Goal: Information Seeking & Learning: Learn about a topic

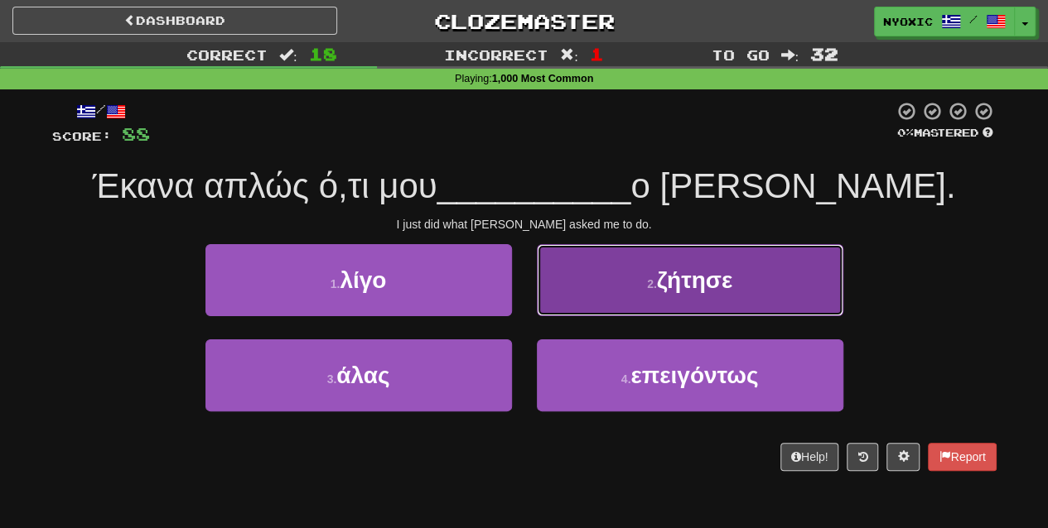
click at [703, 311] on button "2 . ζήτησε" at bounding box center [690, 280] width 306 height 72
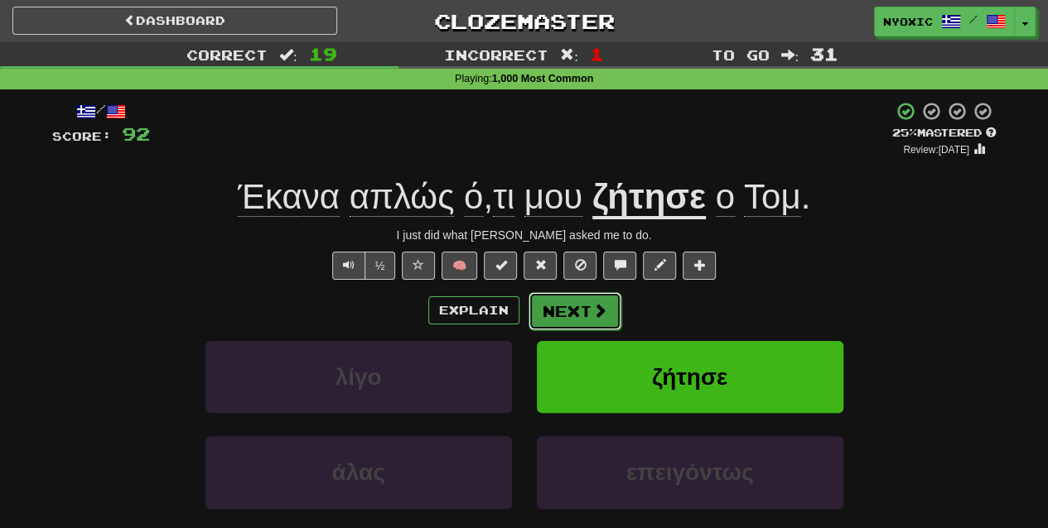
click at [557, 296] on button "Next" at bounding box center [574, 311] width 93 height 38
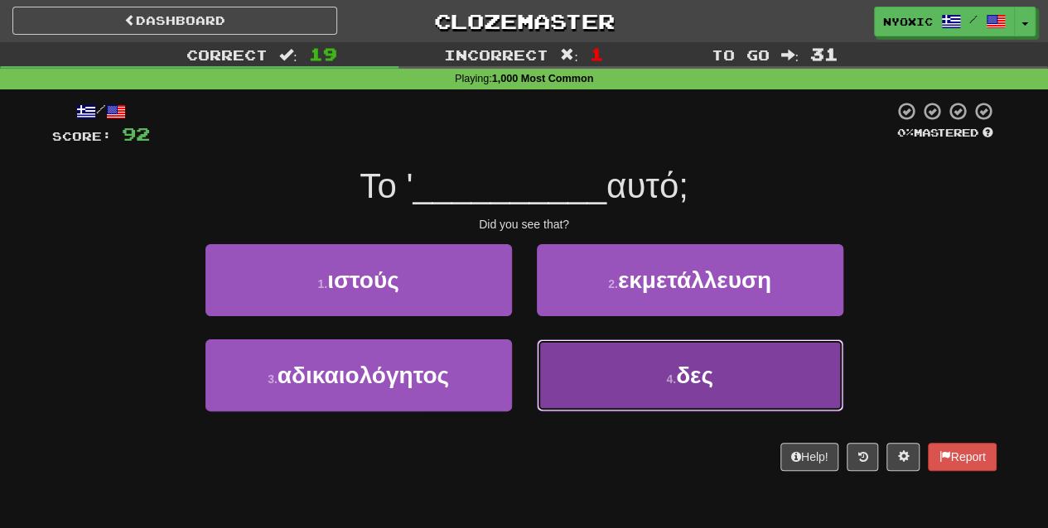
click at [595, 400] on button "4 . δες" at bounding box center [690, 376] width 306 height 72
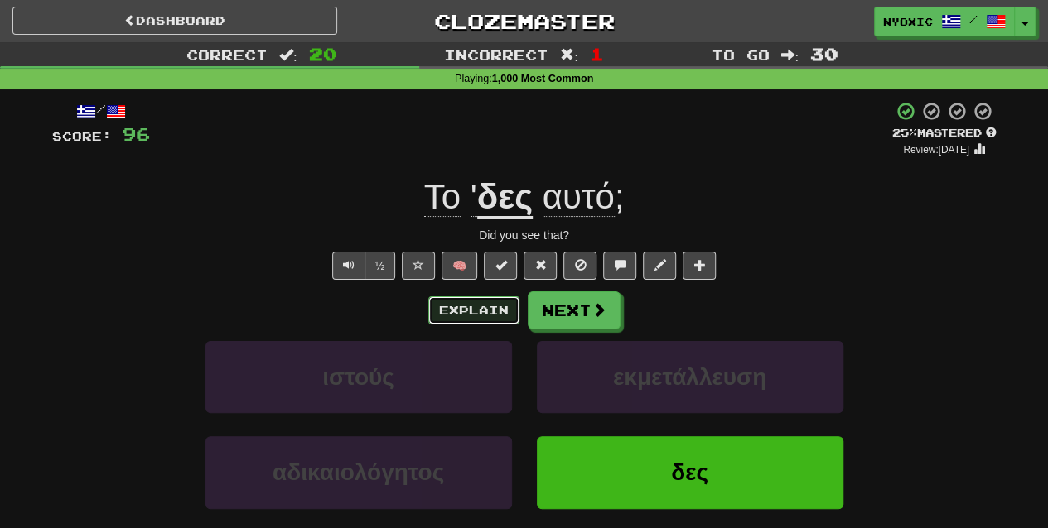
click at [484, 298] on button "Explain" at bounding box center [473, 310] width 91 height 28
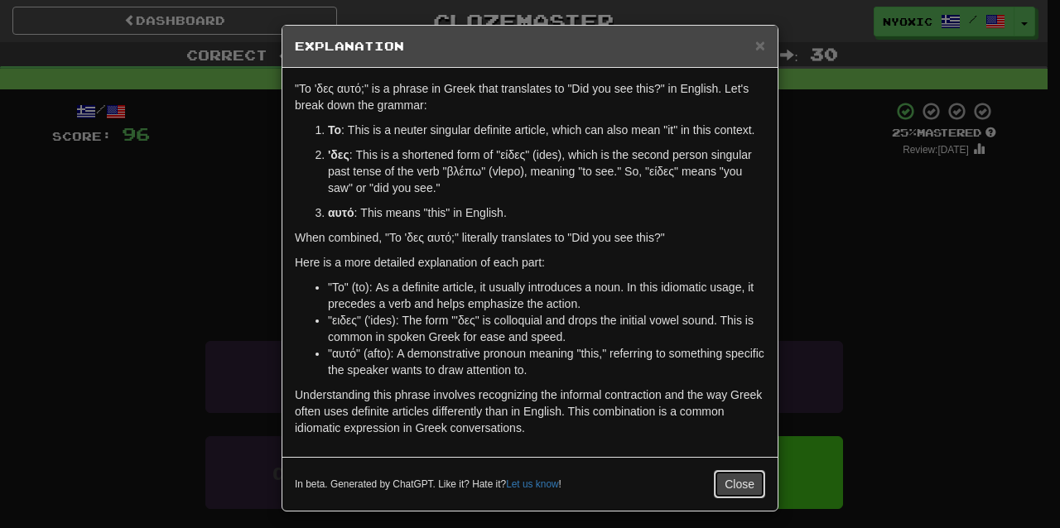
click at [718, 480] on button "Close" at bounding box center [739, 484] width 51 height 28
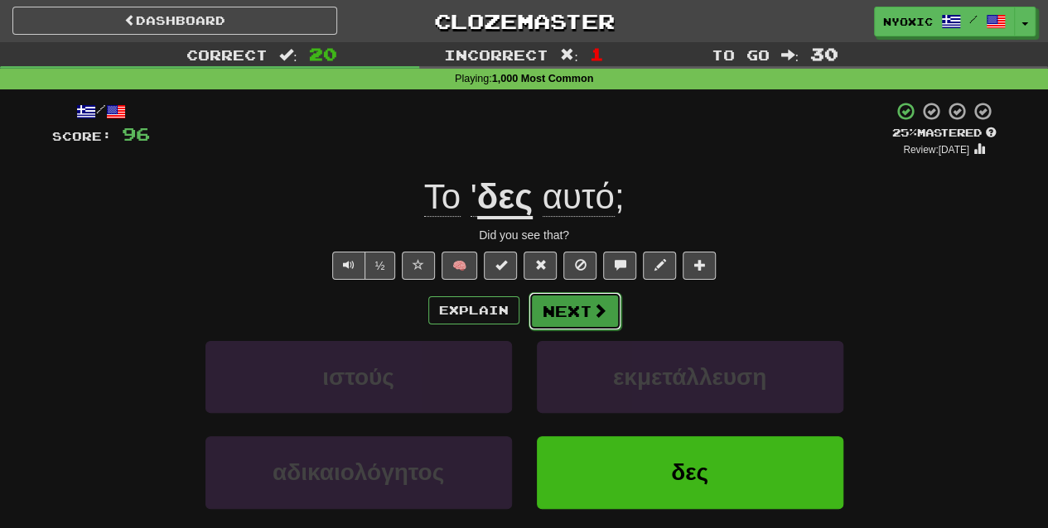
click at [550, 310] on button "Next" at bounding box center [574, 311] width 93 height 38
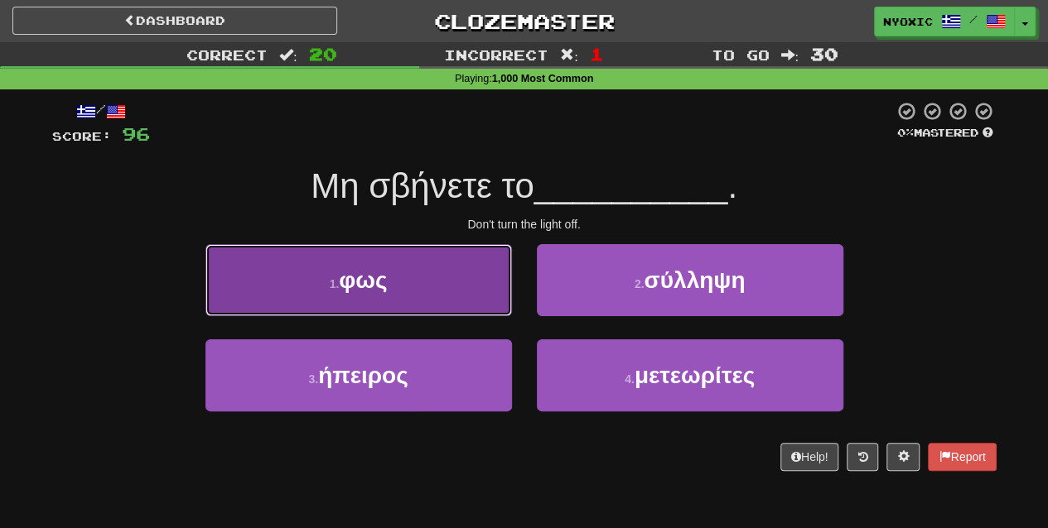
click at [475, 293] on button "1 . φως" at bounding box center [358, 280] width 306 height 72
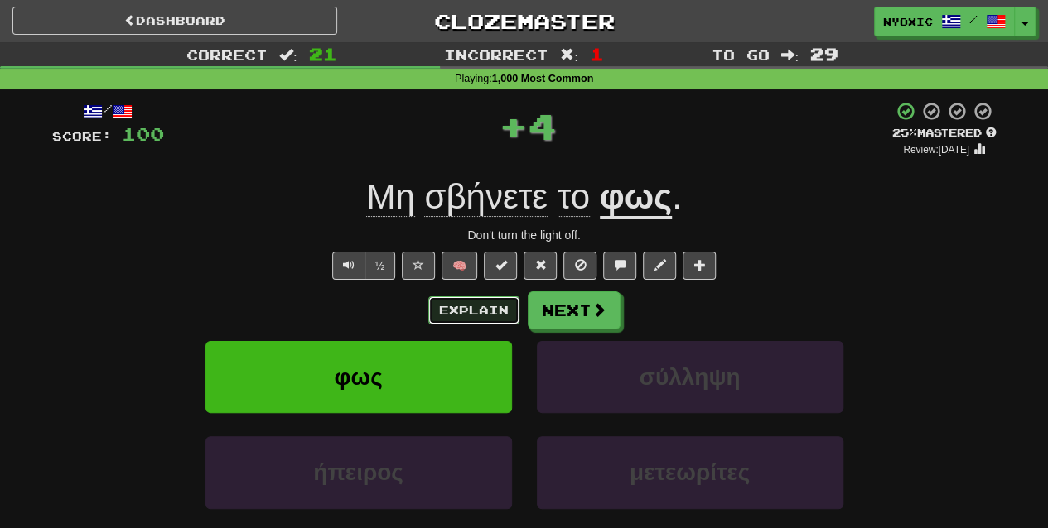
click at [480, 315] on button "Explain" at bounding box center [473, 310] width 91 height 28
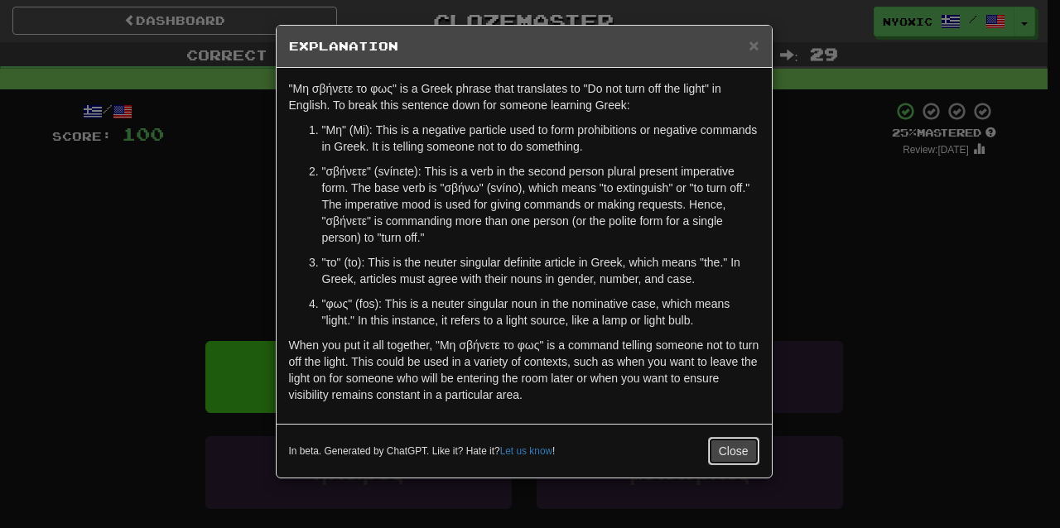
click at [743, 444] on button "Close" at bounding box center [733, 451] width 51 height 28
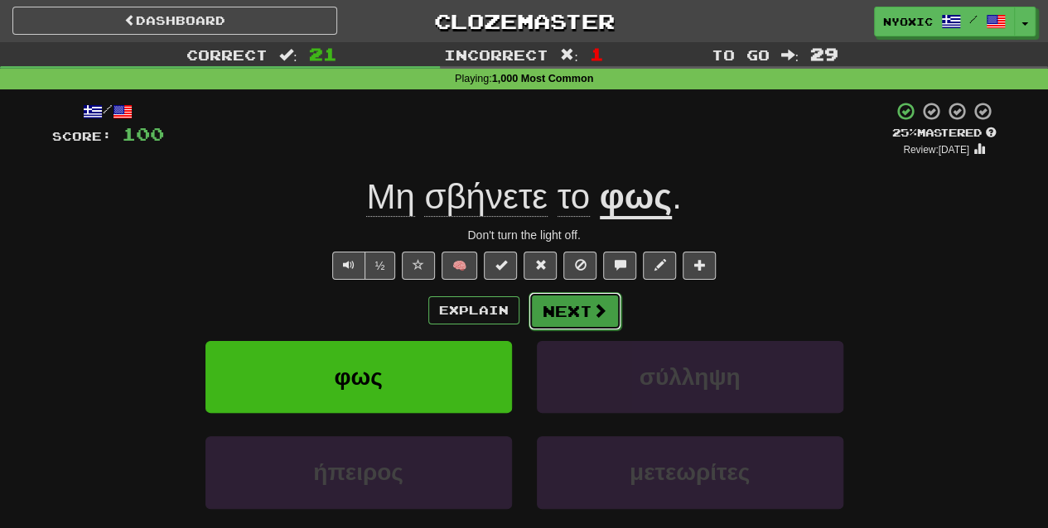
click at [584, 319] on button "Next" at bounding box center [574, 311] width 93 height 38
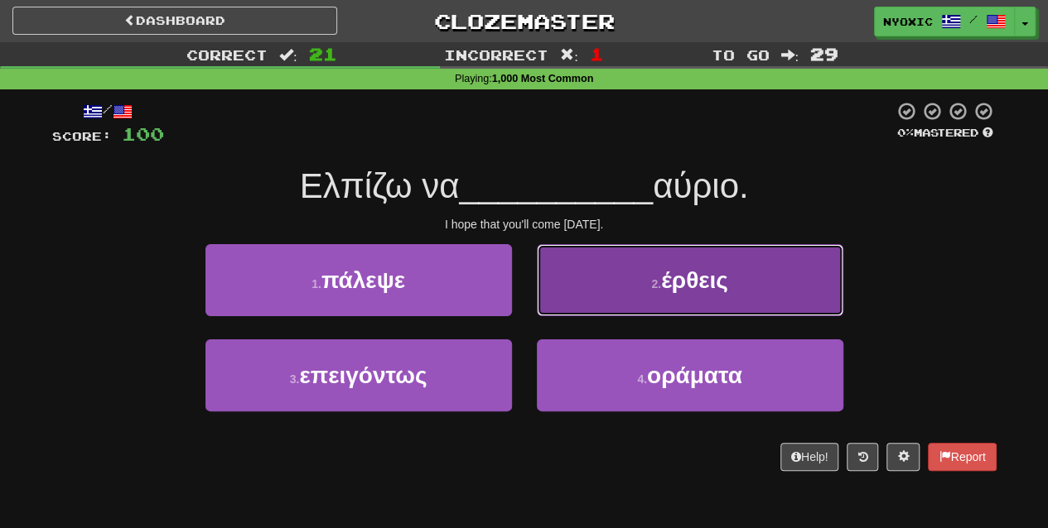
click at [638, 299] on button "2 . έρθεις" at bounding box center [690, 280] width 306 height 72
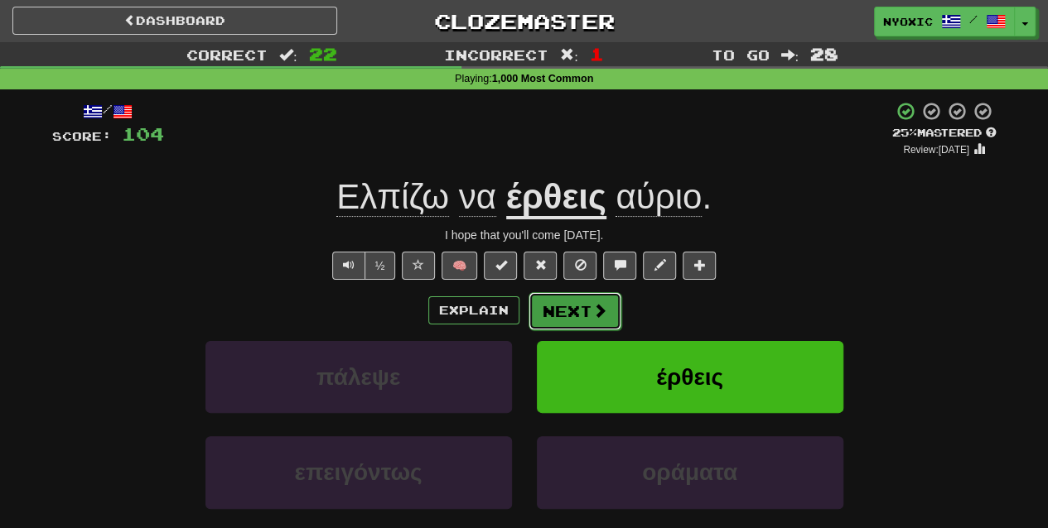
click at [575, 302] on button "Next" at bounding box center [574, 311] width 93 height 38
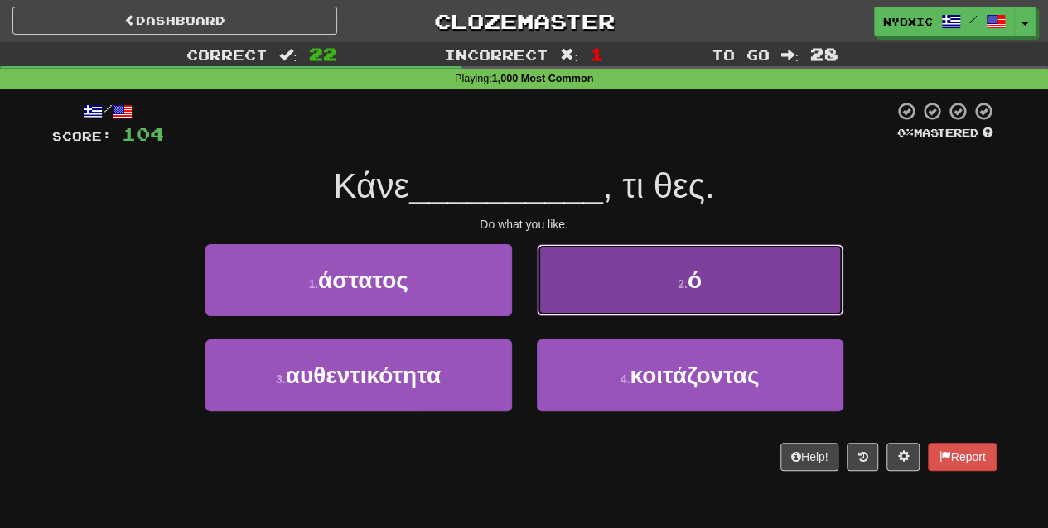
click at [631, 313] on button "2 . ό" at bounding box center [690, 280] width 306 height 72
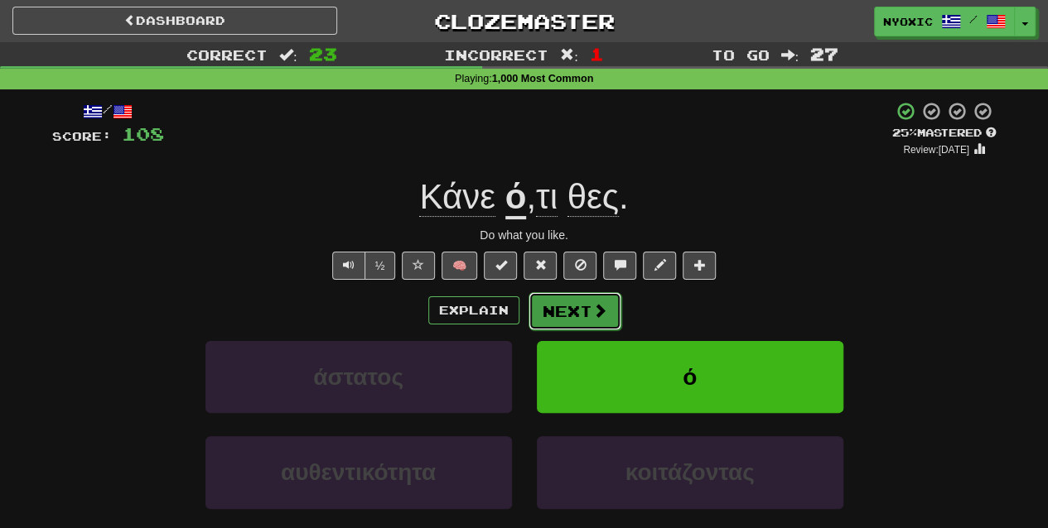
click at [609, 311] on button "Next" at bounding box center [574, 311] width 93 height 38
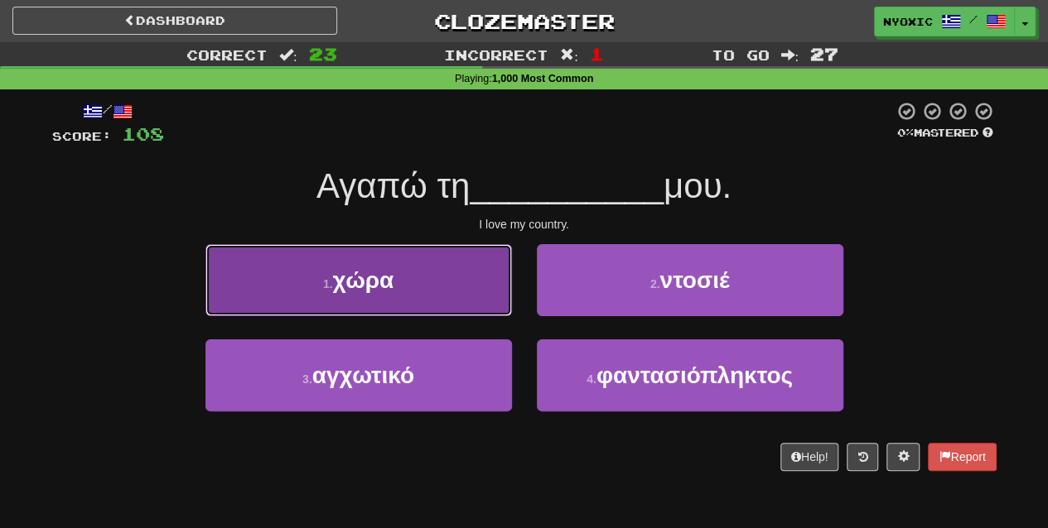
click at [444, 292] on button "1 . χώρα" at bounding box center [358, 280] width 306 height 72
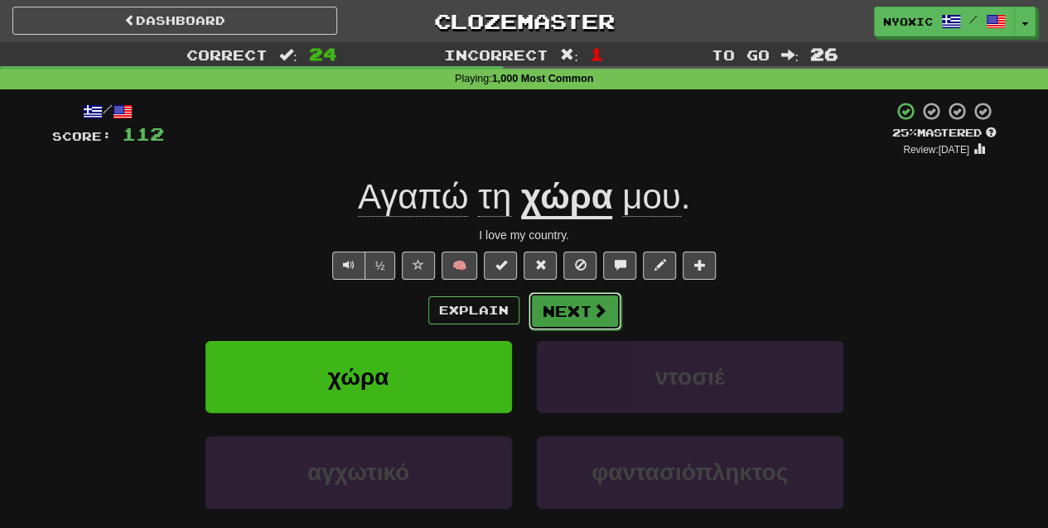
click at [565, 301] on button "Next" at bounding box center [574, 311] width 93 height 38
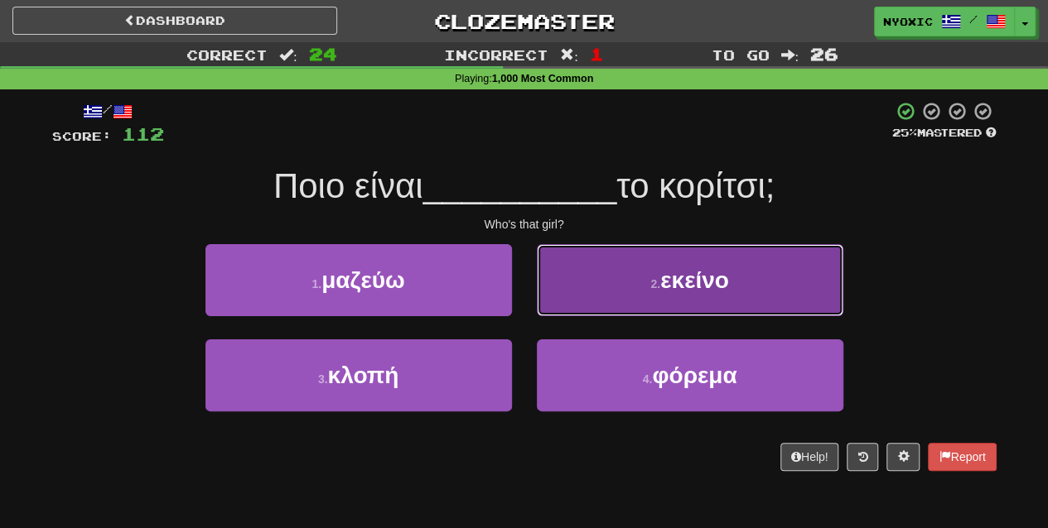
click at [610, 271] on button "2 . εκείνο" at bounding box center [690, 280] width 306 height 72
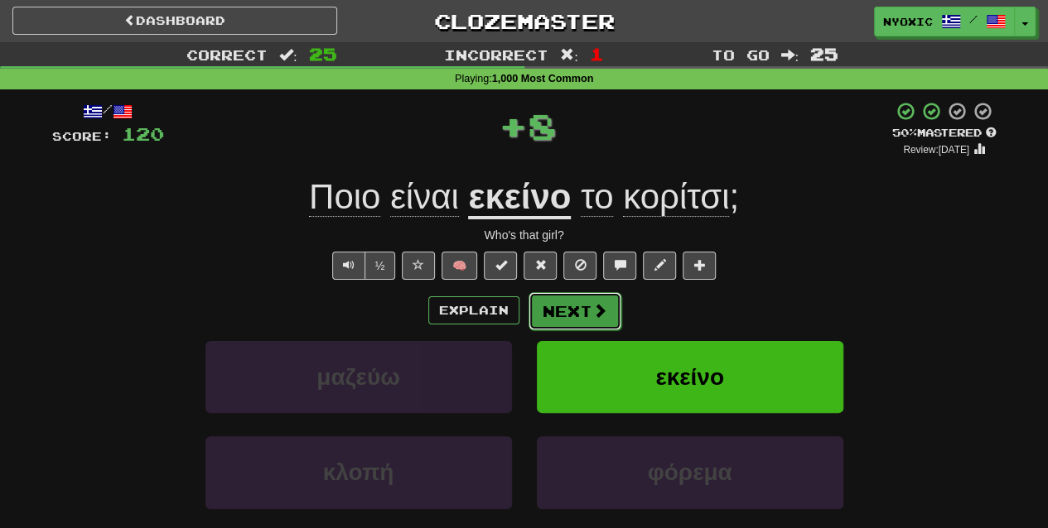
click at [586, 316] on button "Next" at bounding box center [574, 311] width 93 height 38
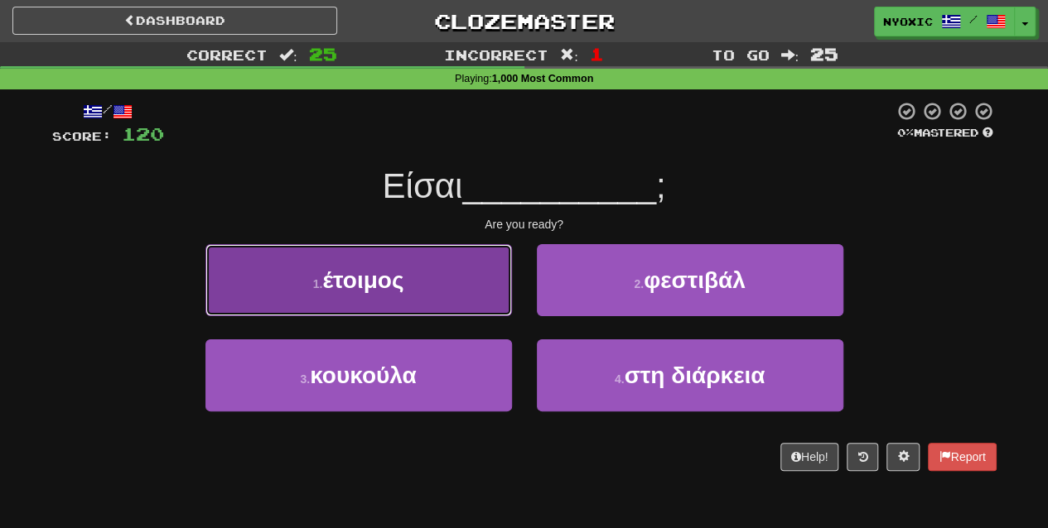
click at [465, 294] on button "1 . έτοιμος" at bounding box center [358, 280] width 306 height 72
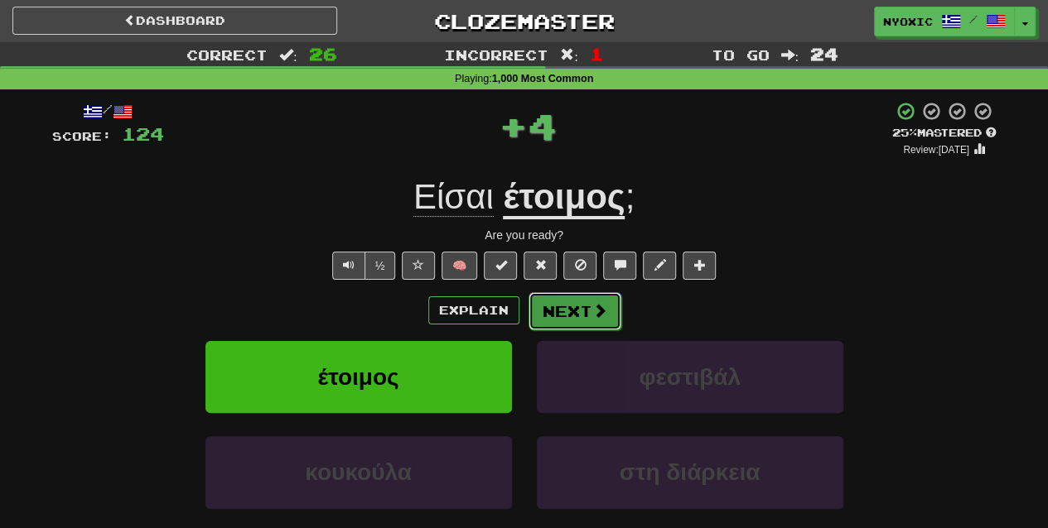
click at [559, 317] on button "Next" at bounding box center [574, 311] width 93 height 38
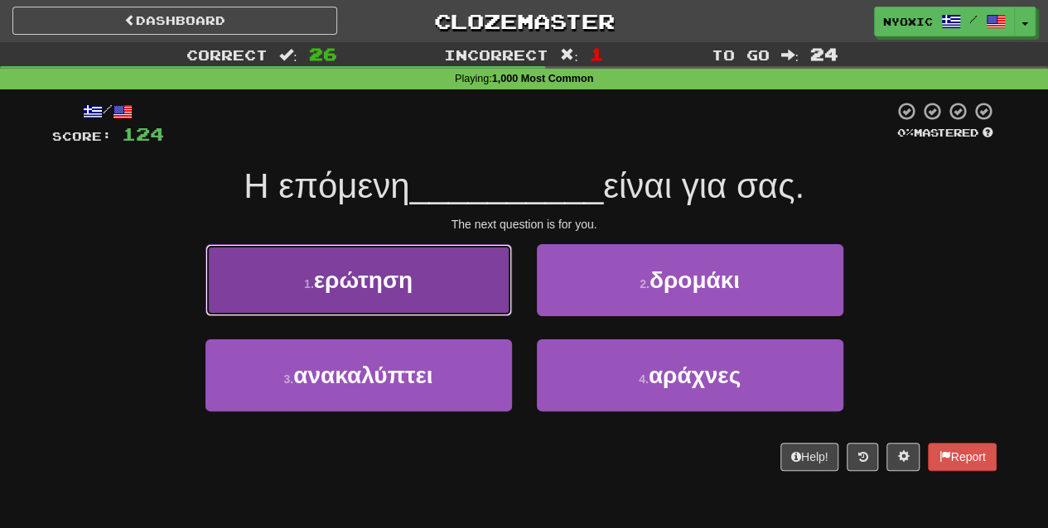
click at [427, 296] on button "1 . ερώτηση" at bounding box center [358, 280] width 306 height 72
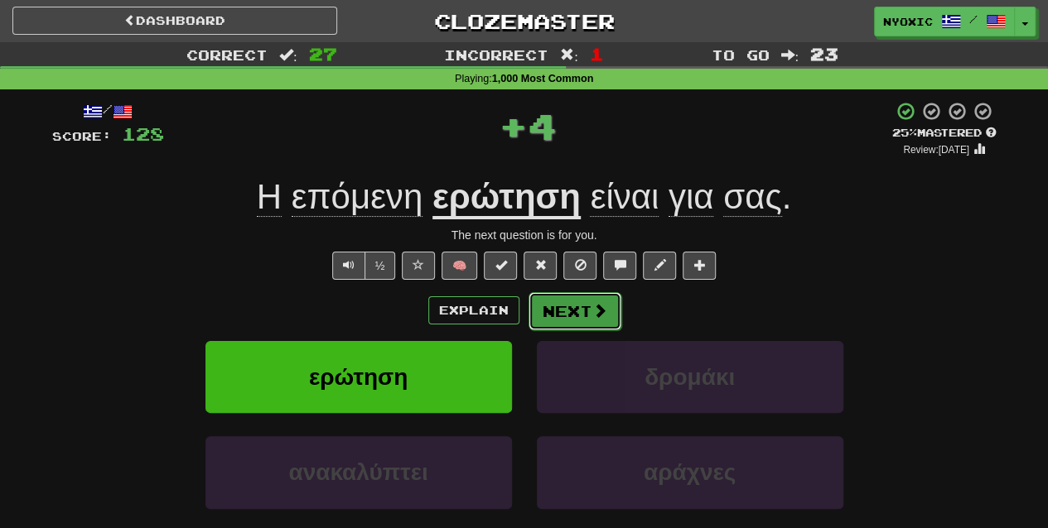
click at [562, 321] on button "Next" at bounding box center [574, 311] width 93 height 38
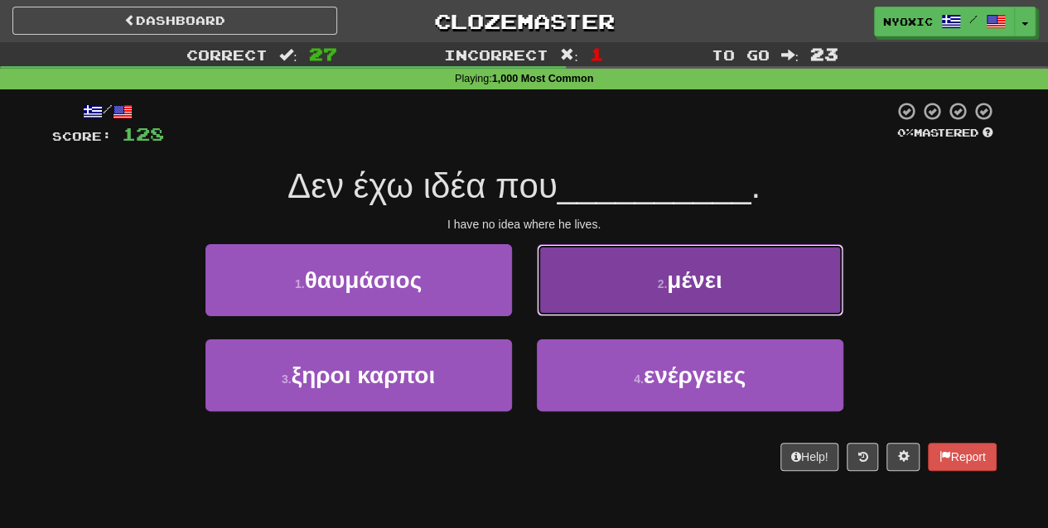
click at [626, 302] on button "2 . μένει" at bounding box center [690, 280] width 306 height 72
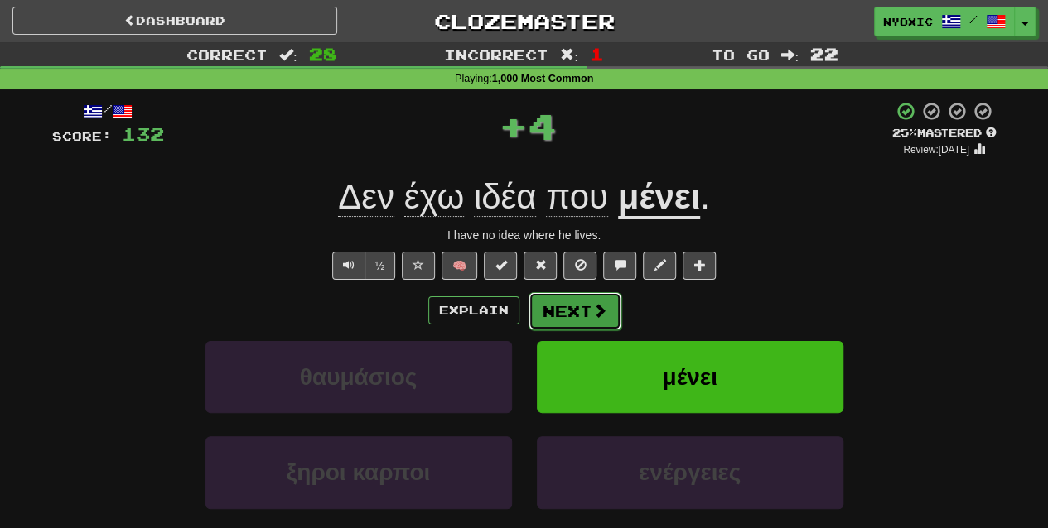
click at [590, 321] on button "Next" at bounding box center [574, 311] width 93 height 38
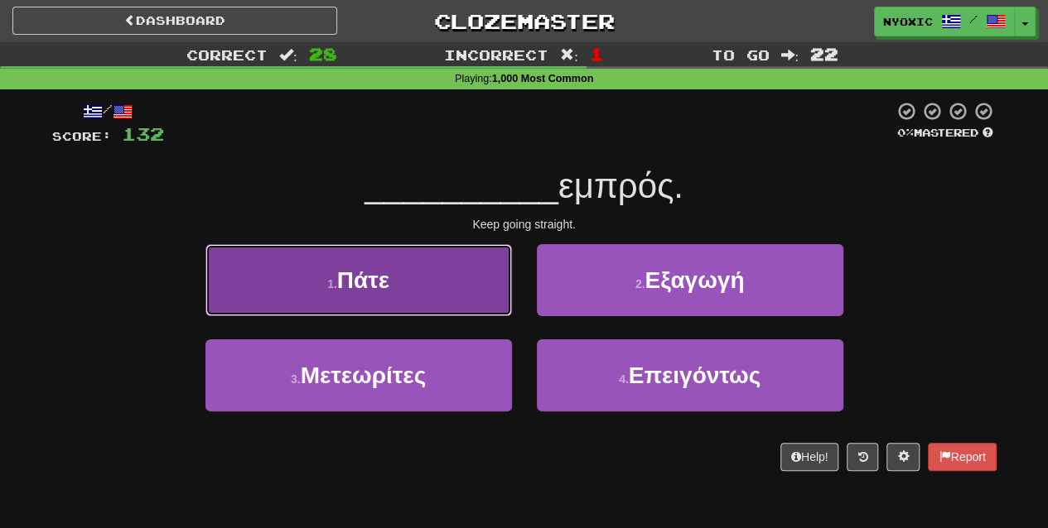
click at [490, 301] on button "1 . Πάτε" at bounding box center [358, 280] width 306 height 72
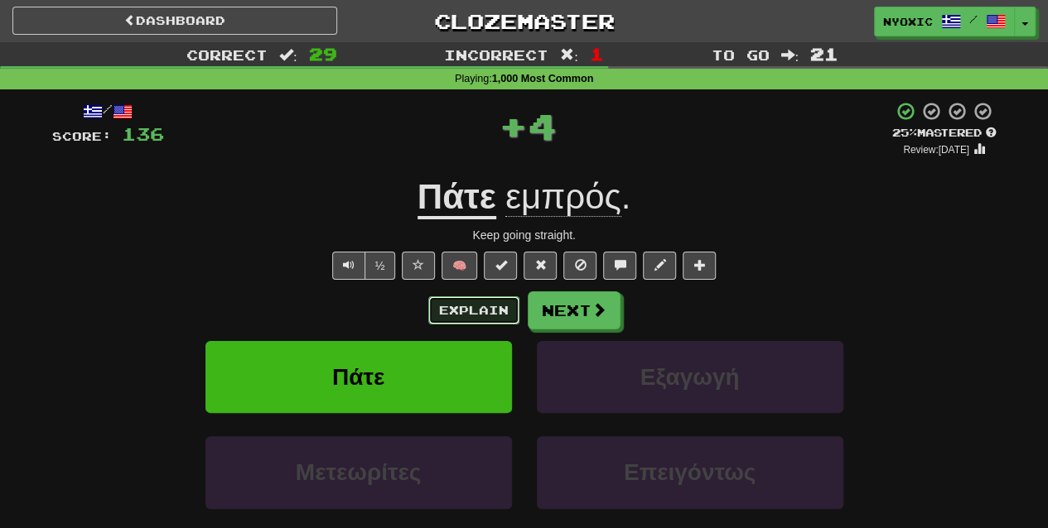
click at [489, 301] on button "Explain" at bounding box center [473, 310] width 91 height 28
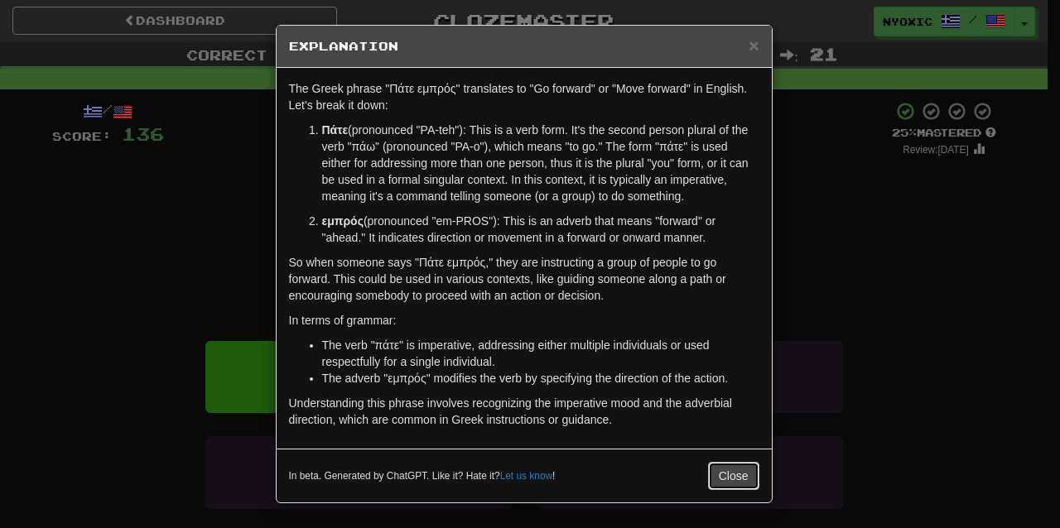
click at [724, 475] on button "Close" at bounding box center [733, 476] width 51 height 28
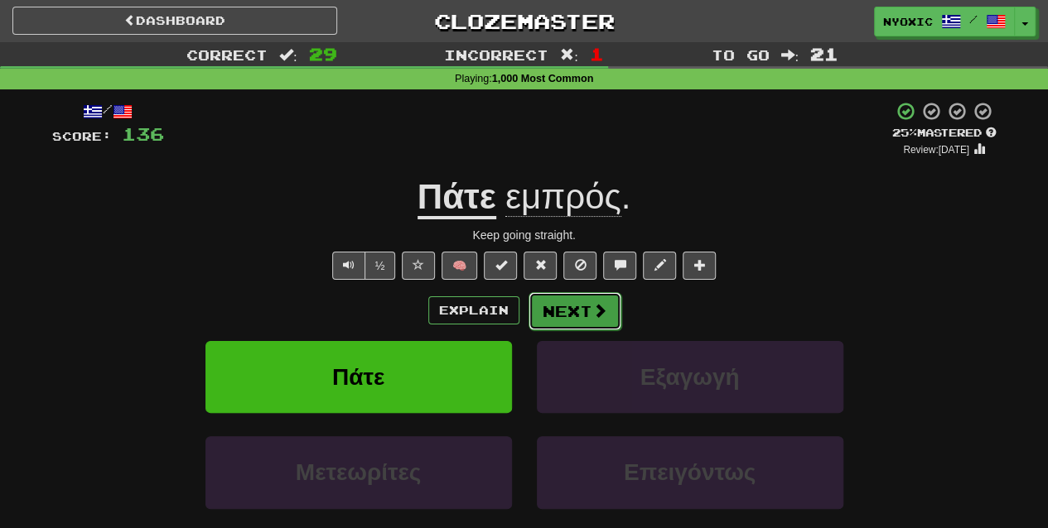
click at [615, 322] on button "Next" at bounding box center [574, 311] width 93 height 38
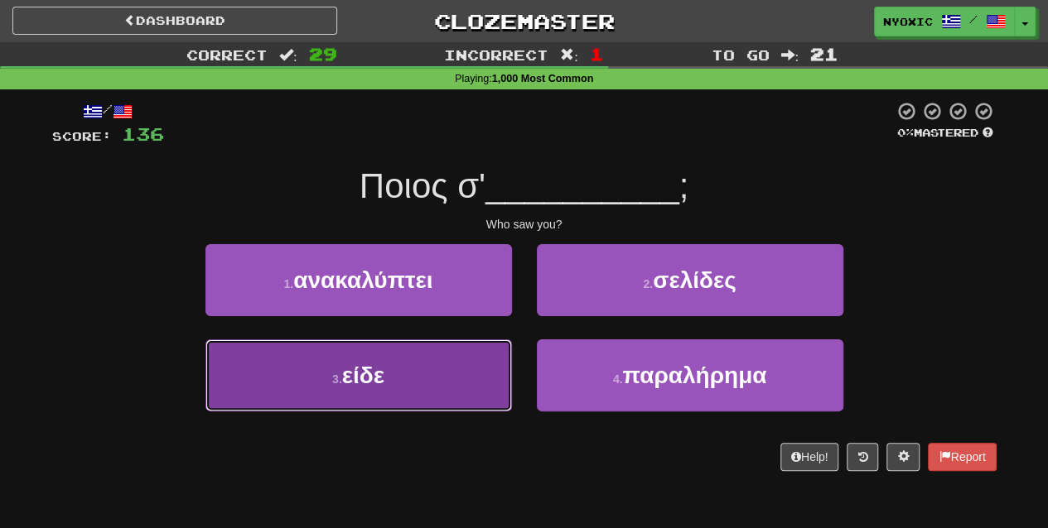
click at [457, 378] on button "3 . είδε" at bounding box center [358, 376] width 306 height 72
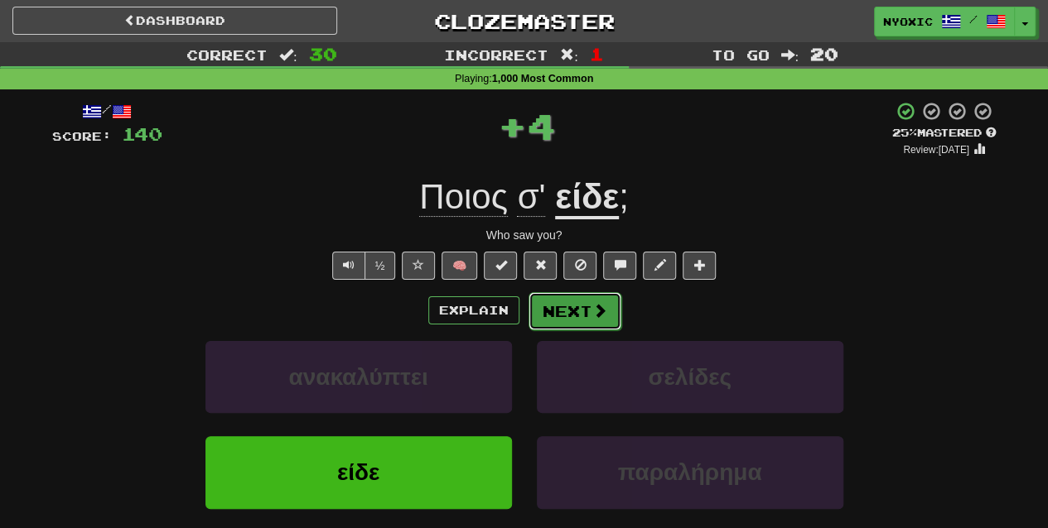
click at [544, 321] on button "Next" at bounding box center [574, 311] width 93 height 38
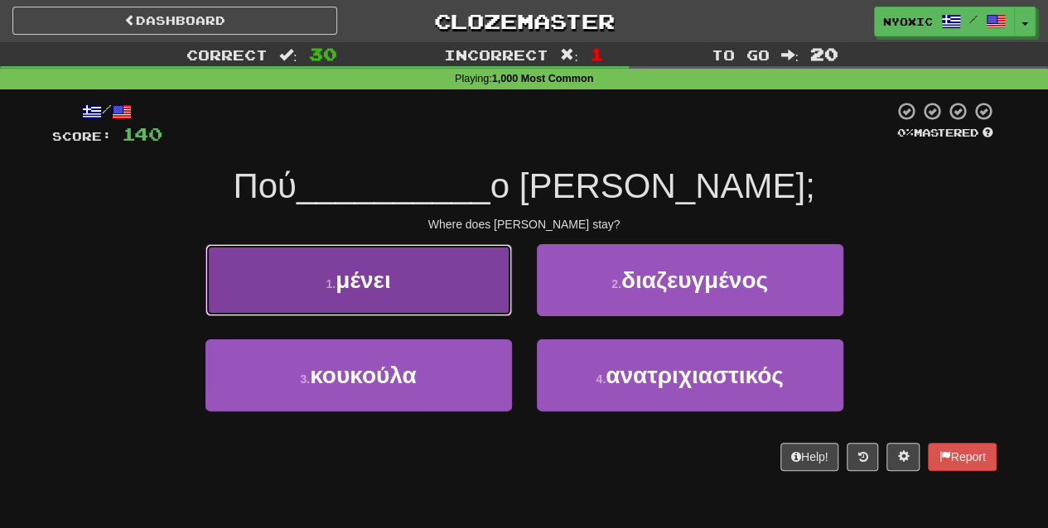
click at [448, 265] on button "1 . μένει" at bounding box center [358, 280] width 306 height 72
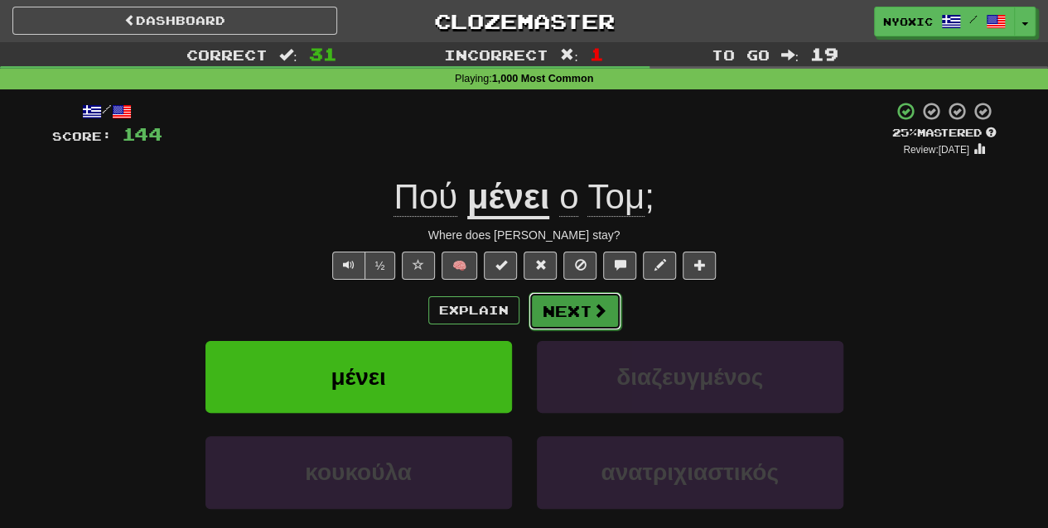
click at [546, 316] on button "Next" at bounding box center [574, 311] width 93 height 38
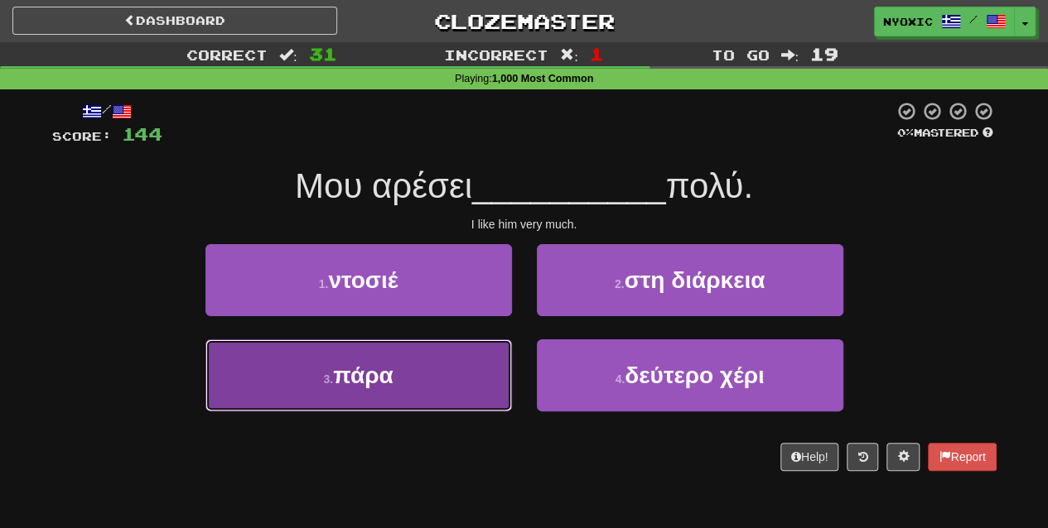
click at [481, 390] on button "3 . [GEOGRAPHIC_DATA]" at bounding box center [358, 376] width 306 height 72
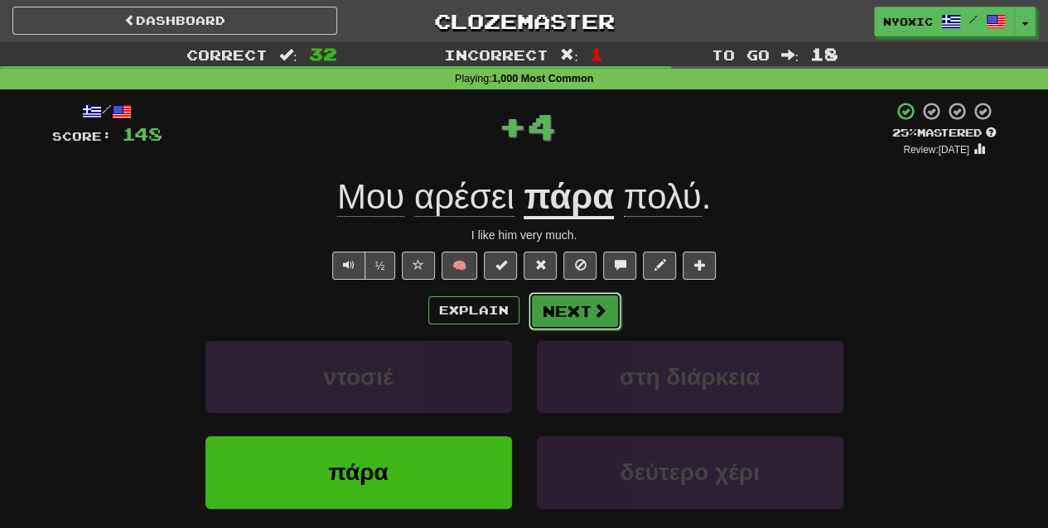
click at [571, 303] on button "Next" at bounding box center [574, 311] width 93 height 38
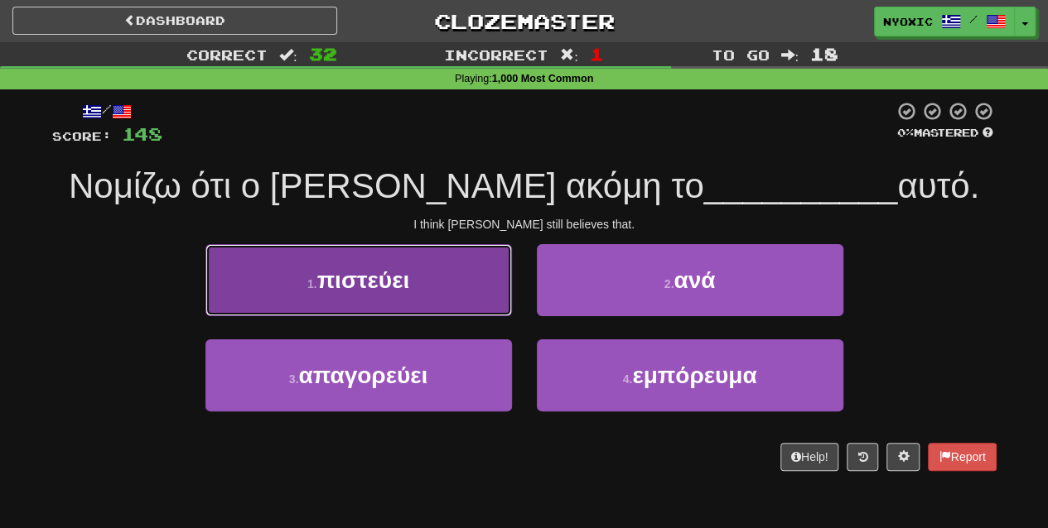
click at [421, 296] on button "1 . πιστεύει" at bounding box center [358, 280] width 306 height 72
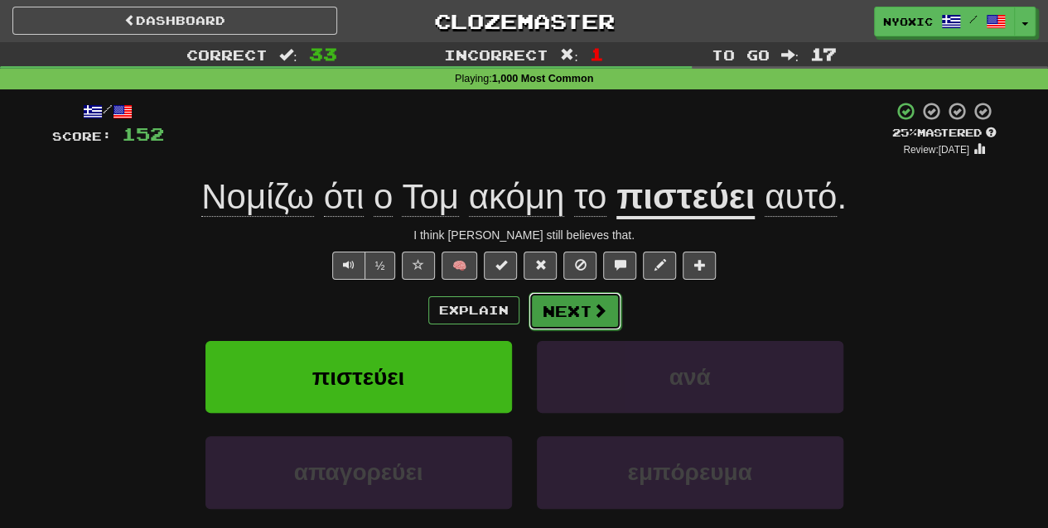
click at [600, 316] on span at bounding box center [599, 310] width 15 height 15
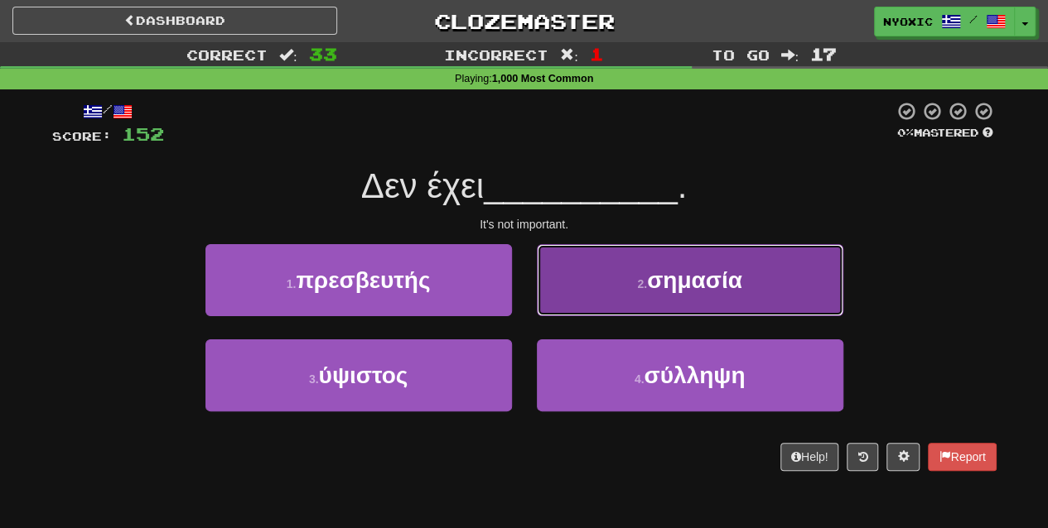
click at [643, 296] on button "2 . σημασία" at bounding box center [690, 280] width 306 height 72
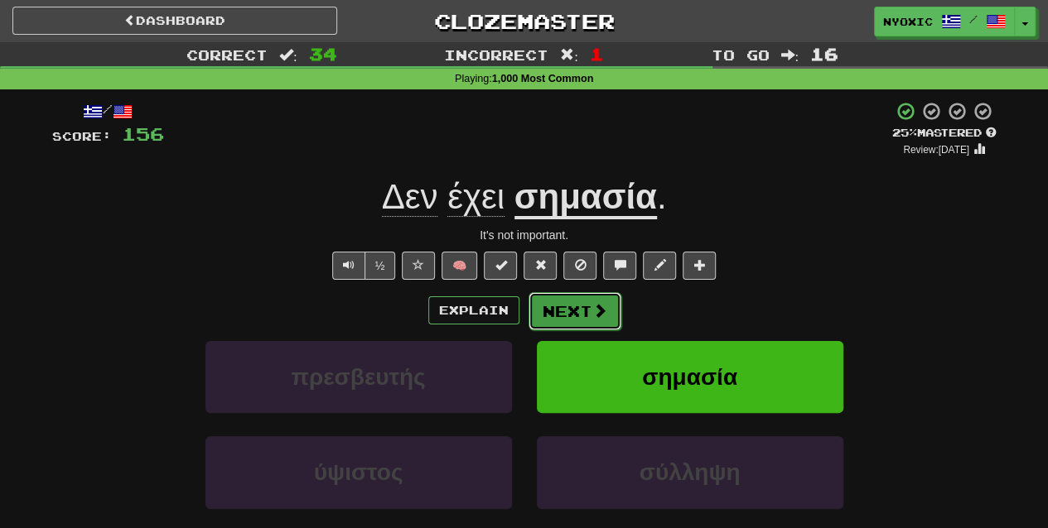
click at [585, 308] on button "Next" at bounding box center [574, 311] width 93 height 38
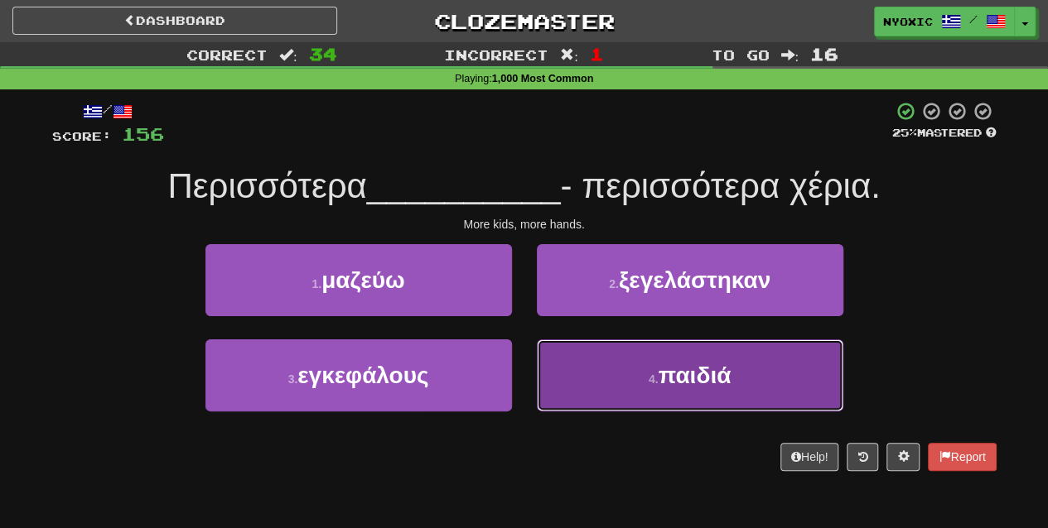
click at [633, 394] on button "4 . παιδιά" at bounding box center [690, 376] width 306 height 72
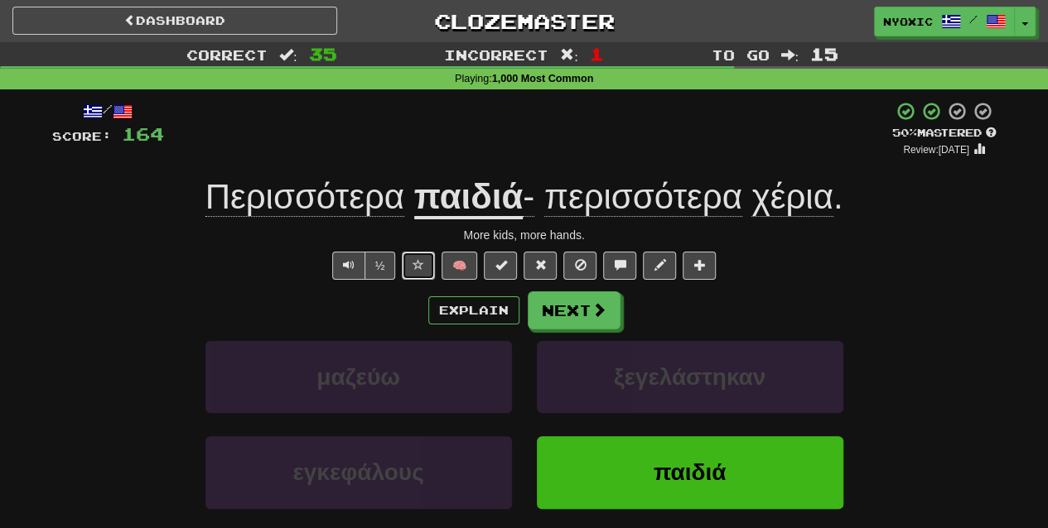
click at [409, 259] on button at bounding box center [418, 266] width 33 height 28
click at [542, 310] on button "Next" at bounding box center [574, 311] width 93 height 38
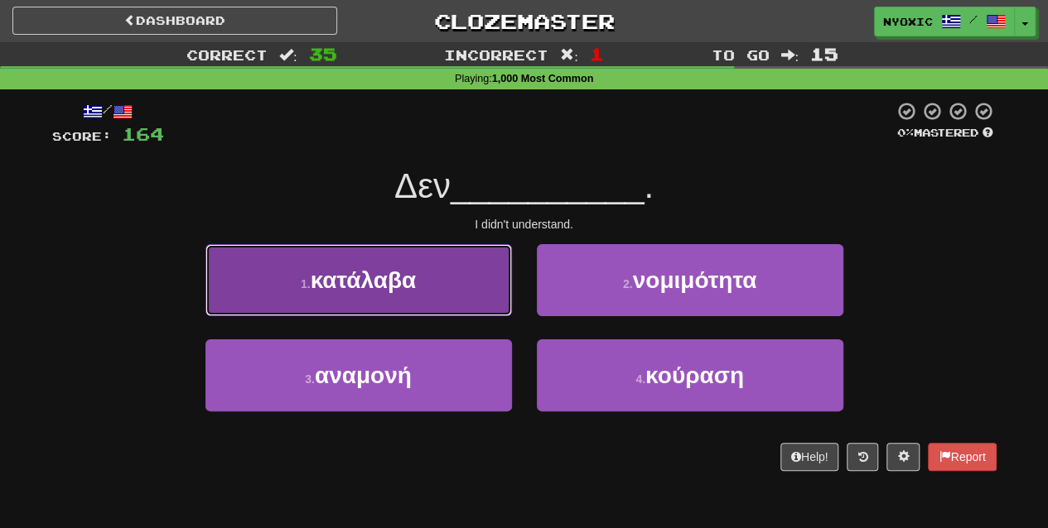
click at [459, 287] on button "1 . [GEOGRAPHIC_DATA]" at bounding box center [358, 280] width 306 height 72
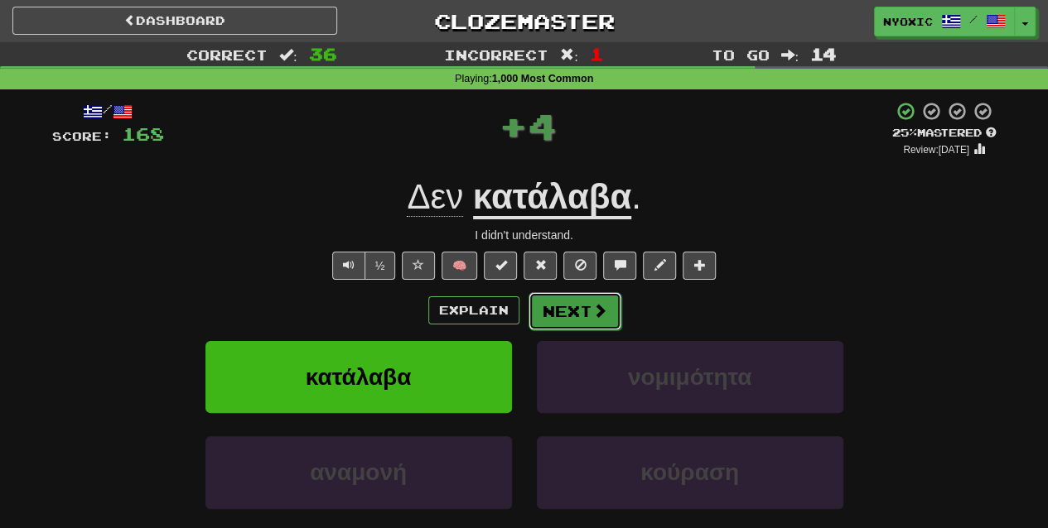
click at [562, 325] on button "Next" at bounding box center [574, 311] width 93 height 38
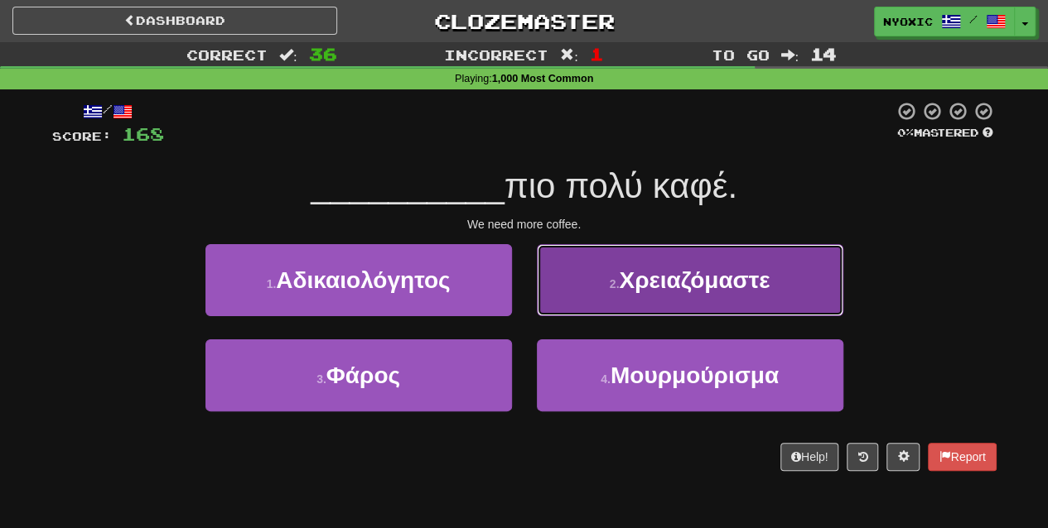
click at [636, 292] on span "Χρειαζόμαστε" at bounding box center [694, 281] width 151 height 26
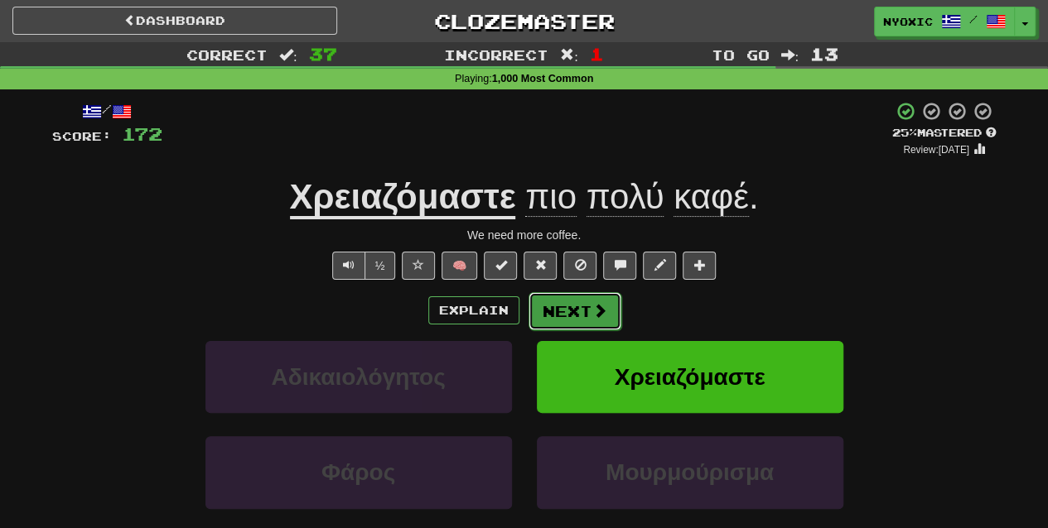
click at [585, 318] on button "Next" at bounding box center [574, 311] width 93 height 38
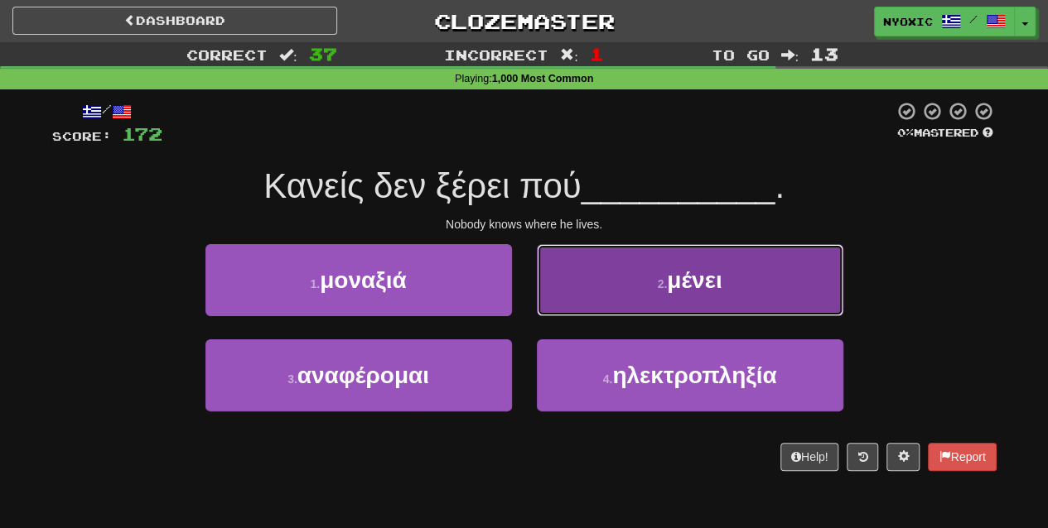
click at [590, 308] on button "2 . μένει" at bounding box center [690, 280] width 306 height 72
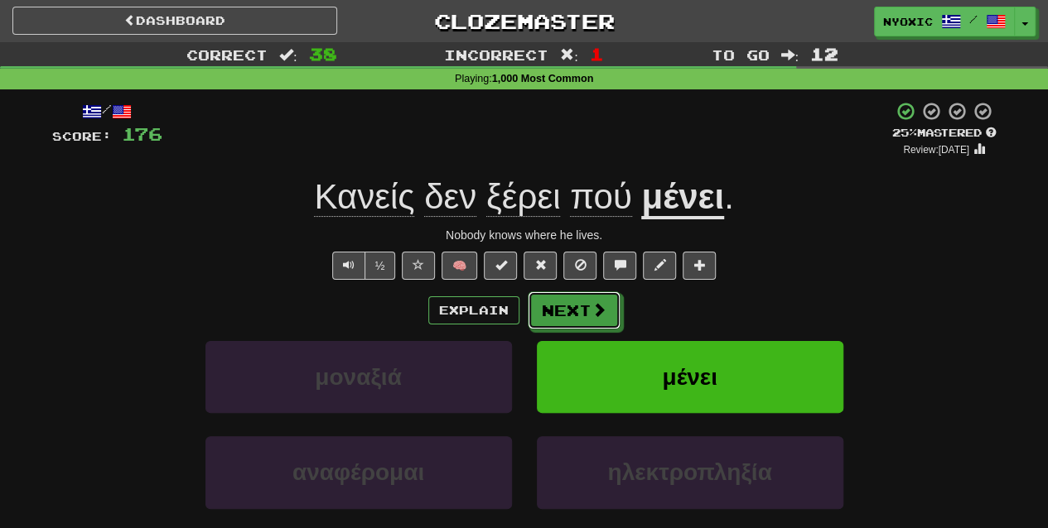
click at [591, 308] on span at bounding box center [598, 309] width 15 height 15
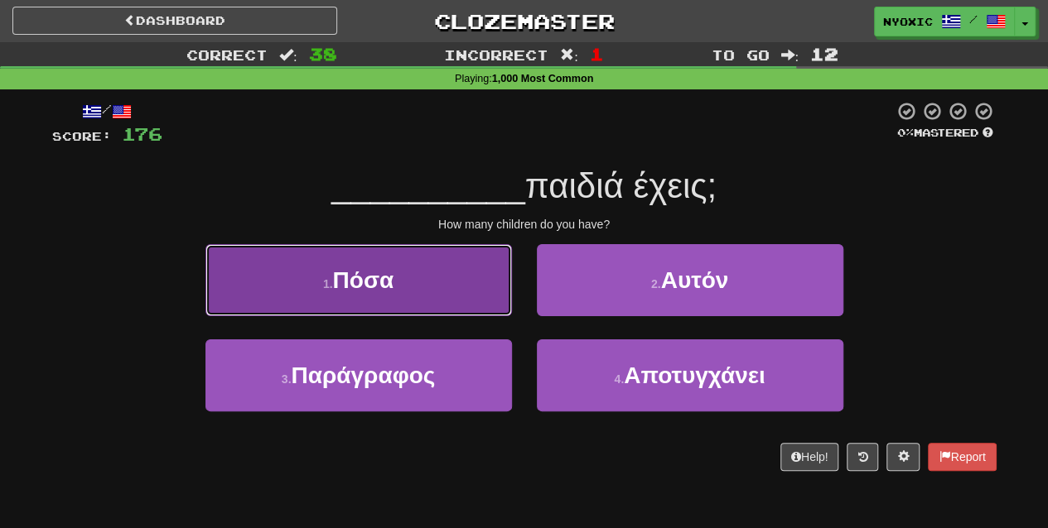
click at [417, 285] on button "1 . Πόσα" at bounding box center [358, 280] width 306 height 72
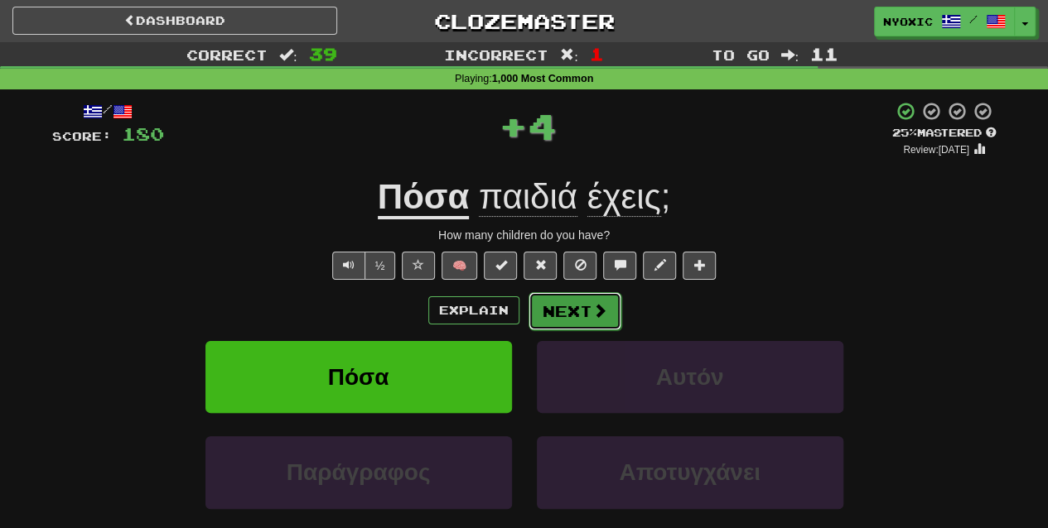
click at [556, 315] on button "Next" at bounding box center [574, 311] width 93 height 38
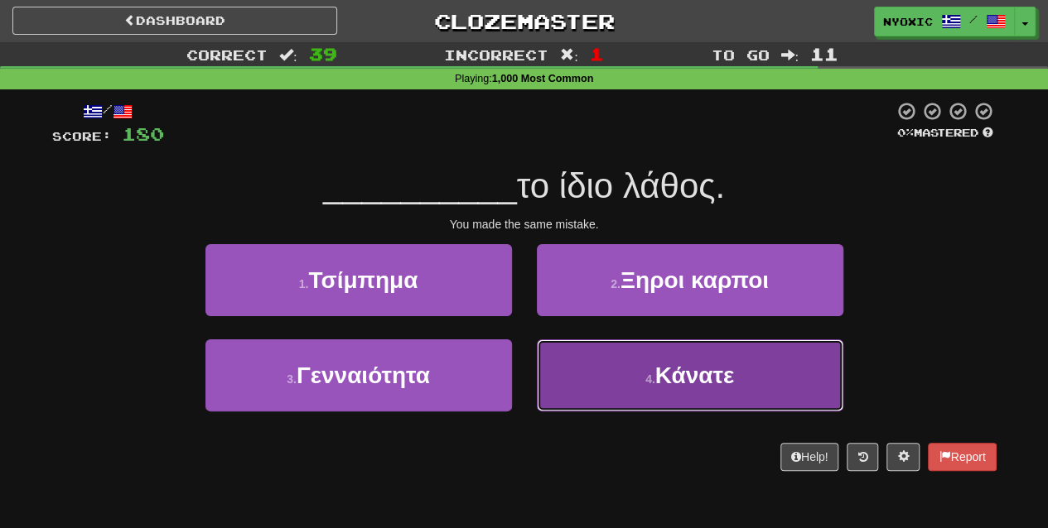
click at [621, 359] on button "4 . Κάνατε" at bounding box center [690, 376] width 306 height 72
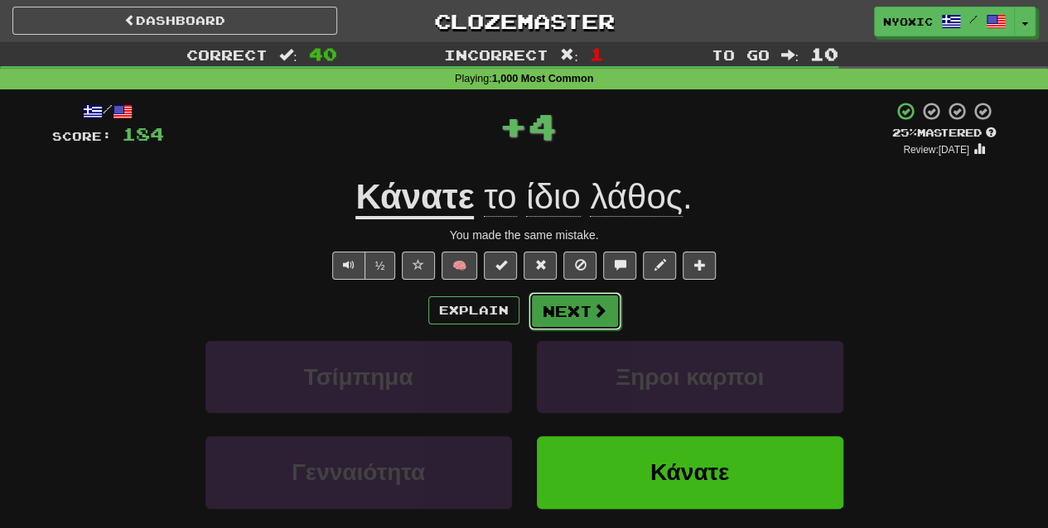
click at [563, 303] on button "Next" at bounding box center [574, 311] width 93 height 38
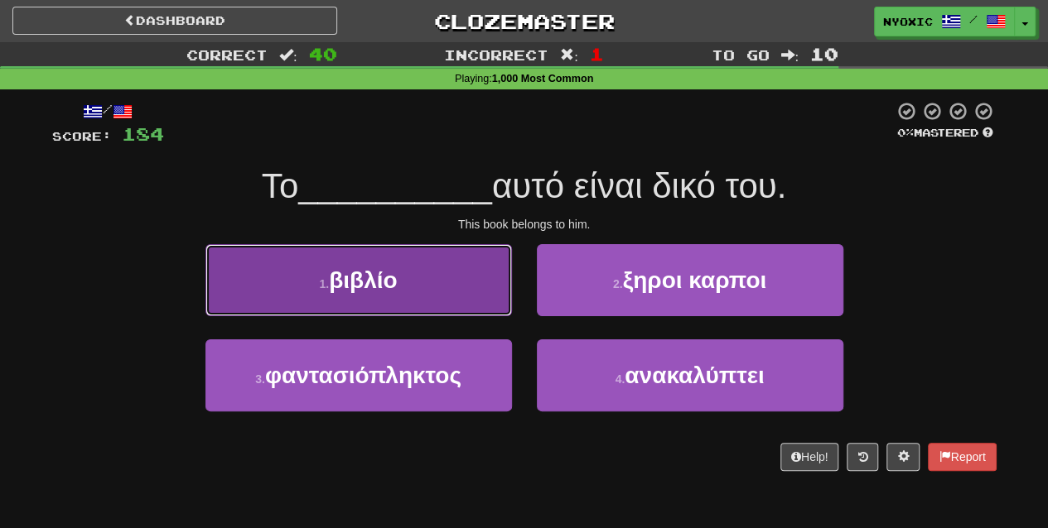
click at [431, 285] on button "1 . βιβλίο" at bounding box center [358, 280] width 306 height 72
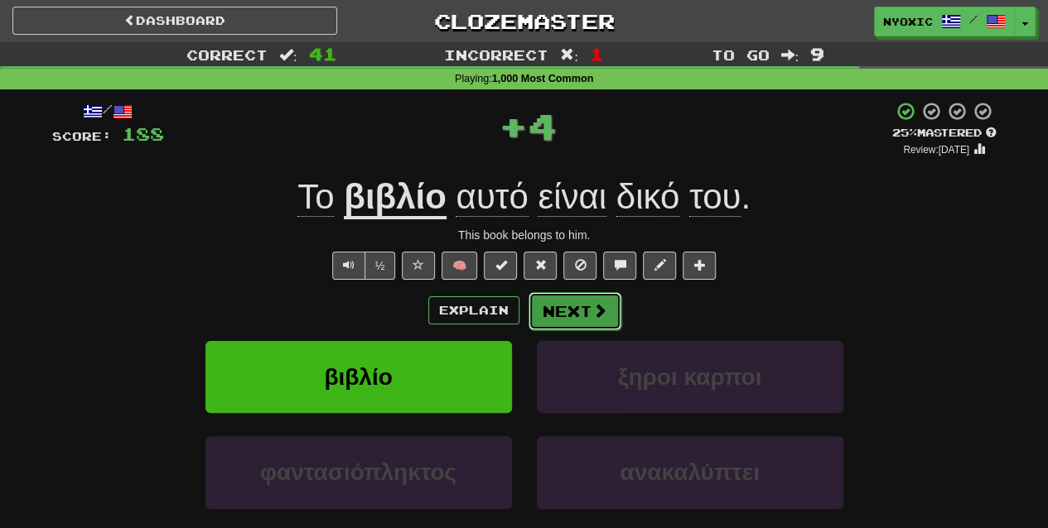
click at [573, 307] on button "Next" at bounding box center [574, 311] width 93 height 38
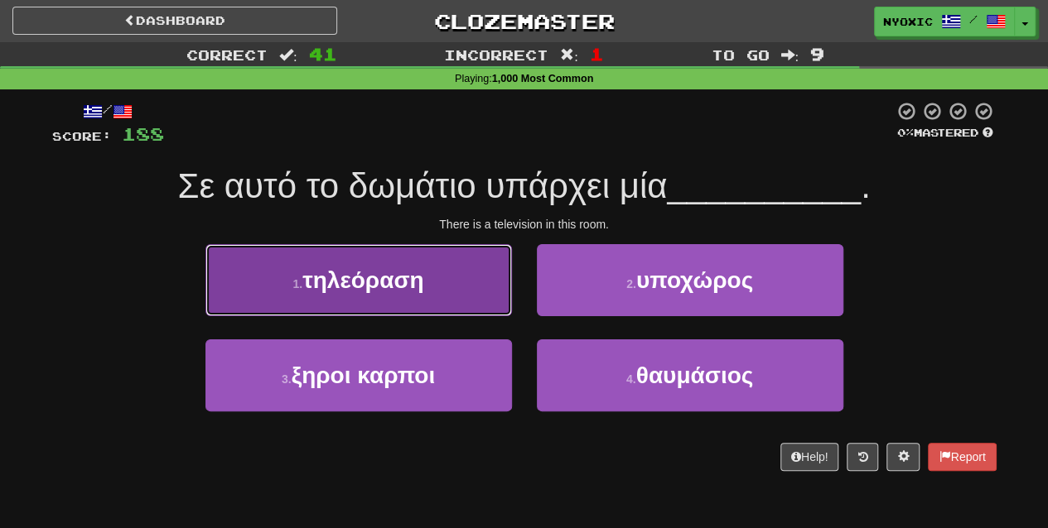
click at [429, 308] on button "1 . τηλεόραση" at bounding box center [358, 280] width 306 height 72
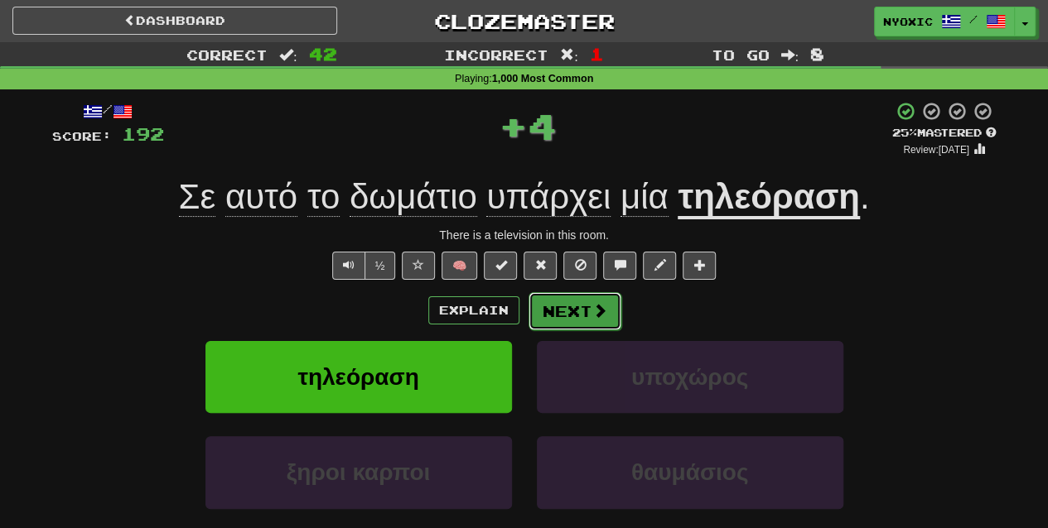
click at [595, 298] on button "Next" at bounding box center [574, 311] width 93 height 38
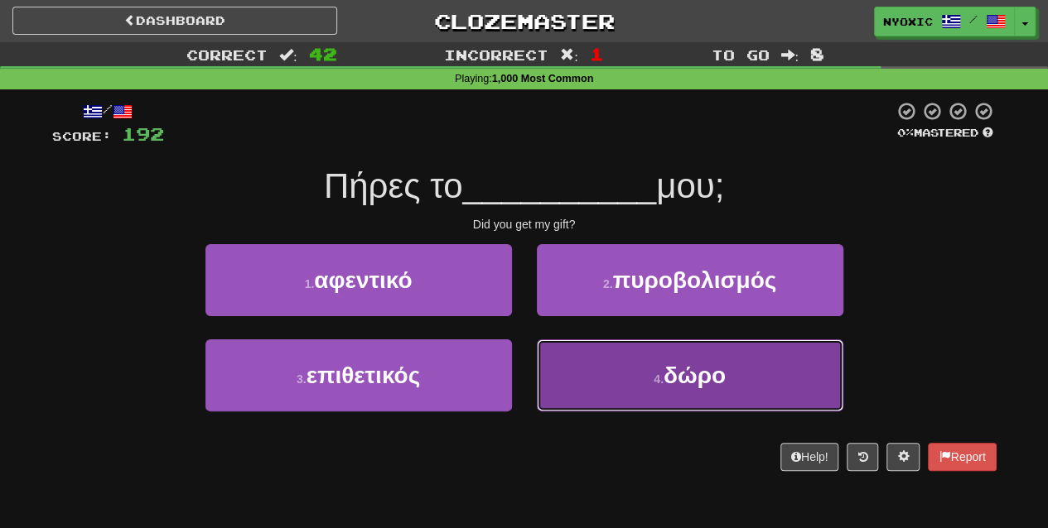
click at [597, 383] on button "4 . δώρο" at bounding box center [690, 376] width 306 height 72
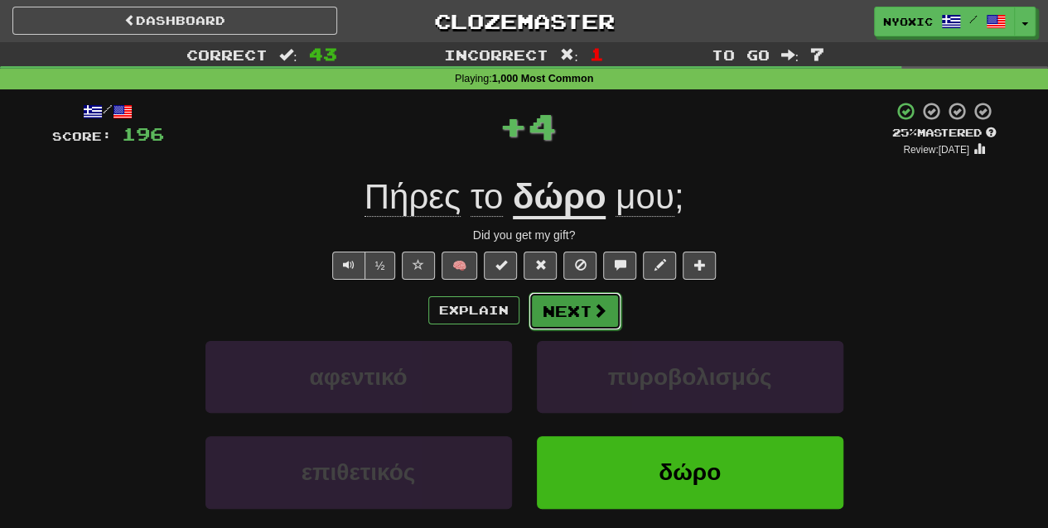
click at [577, 318] on button "Next" at bounding box center [574, 311] width 93 height 38
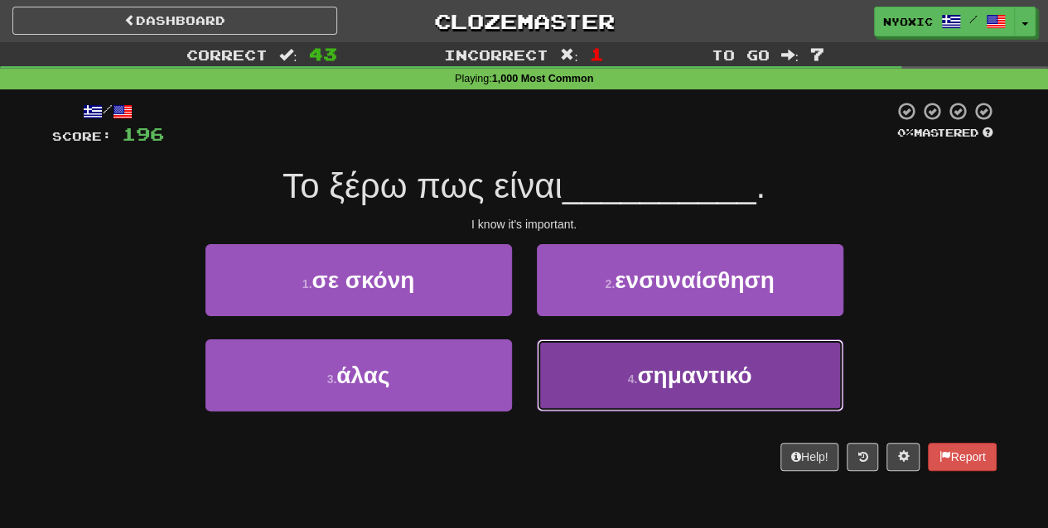
click at [630, 398] on button "4 . σημαντικό" at bounding box center [690, 376] width 306 height 72
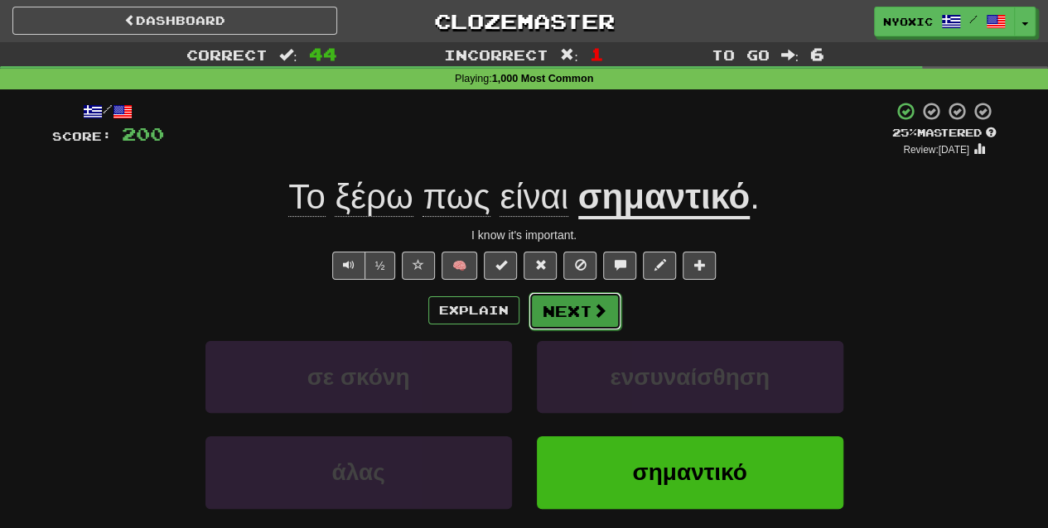
click at [590, 322] on button "Next" at bounding box center [574, 311] width 93 height 38
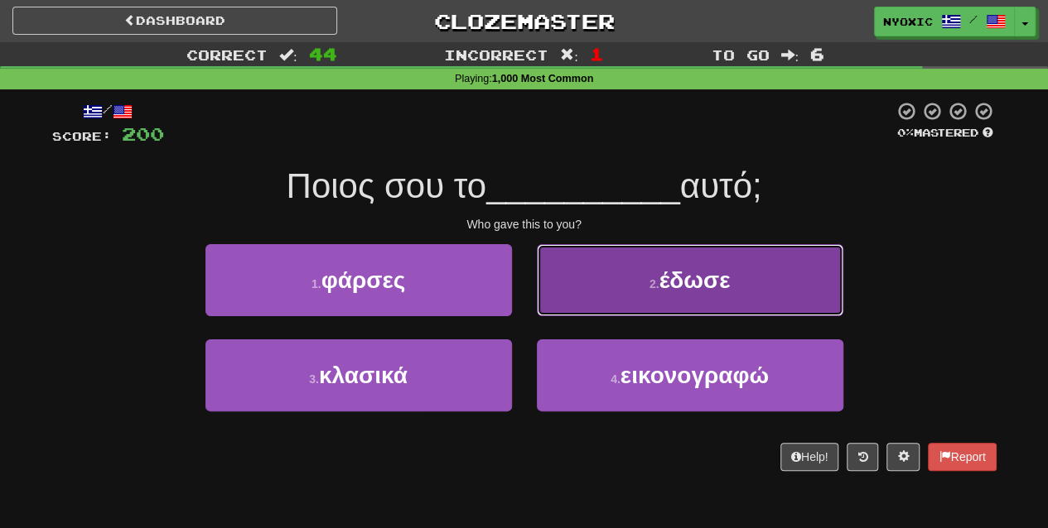
click at [626, 313] on button "2 . έδωσε" at bounding box center [690, 280] width 306 height 72
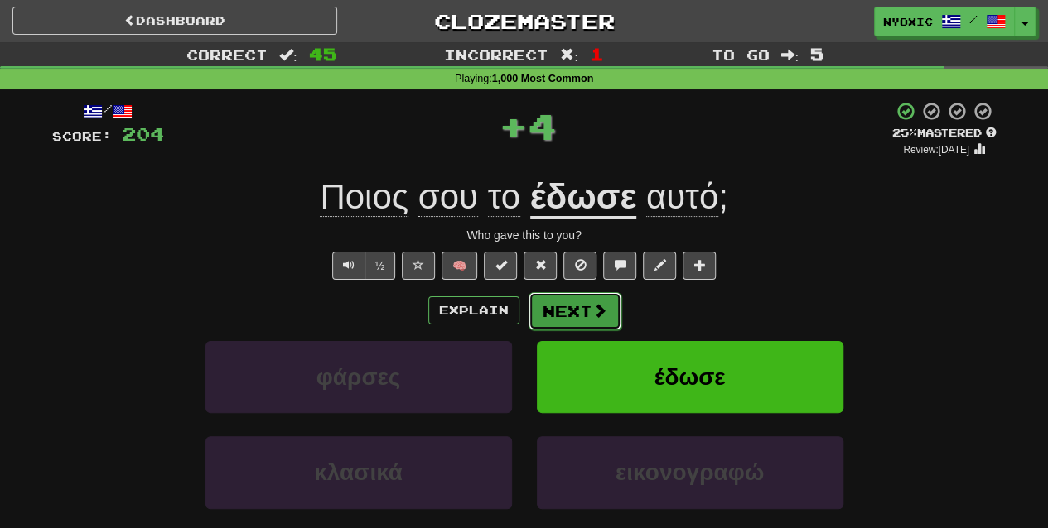
click at [613, 313] on button "Next" at bounding box center [574, 311] width 93 height 38
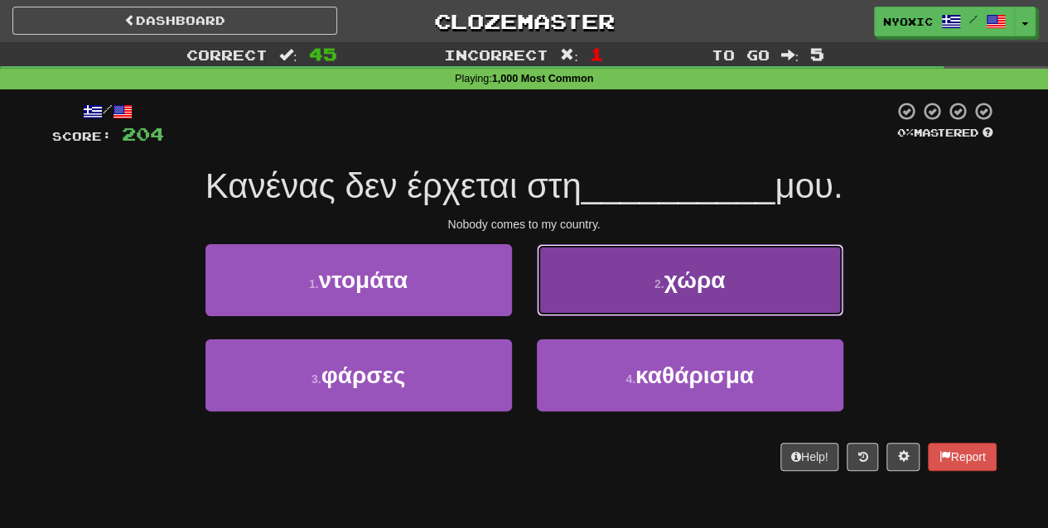
click at [644, 306] on button "2 . χώρα" at bounding box center [690, 280] width 306 height 72
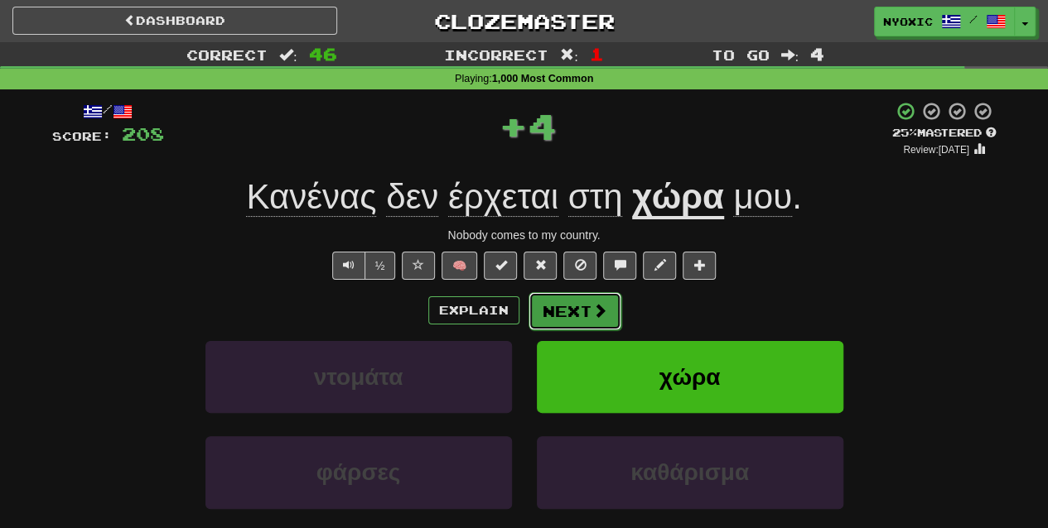
click at [586, 323] on button "Next" at bounding box center [574, 311] width 93 height 38
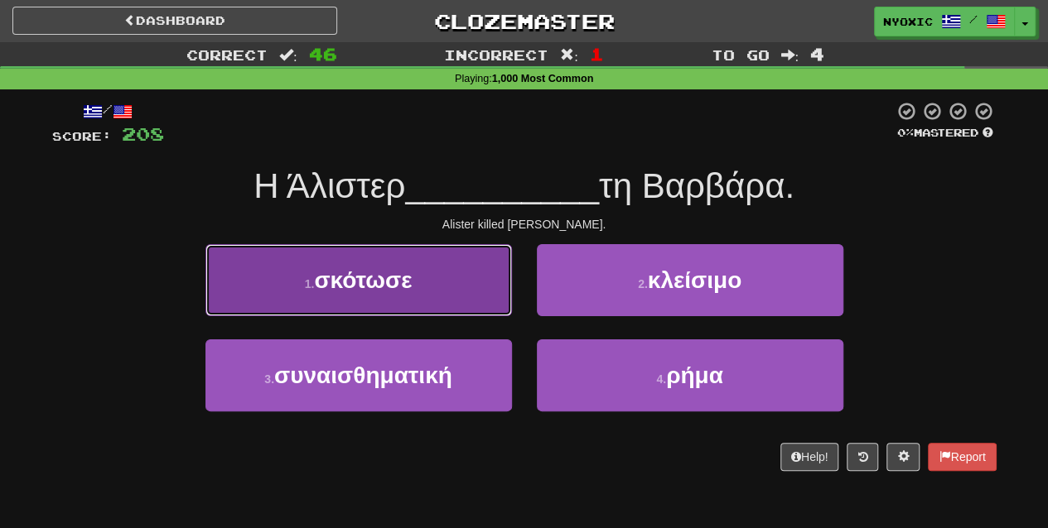
click at [480, 299] on button "1 . σκότωσε" at bounding box center [358, 280] width 306 height 72
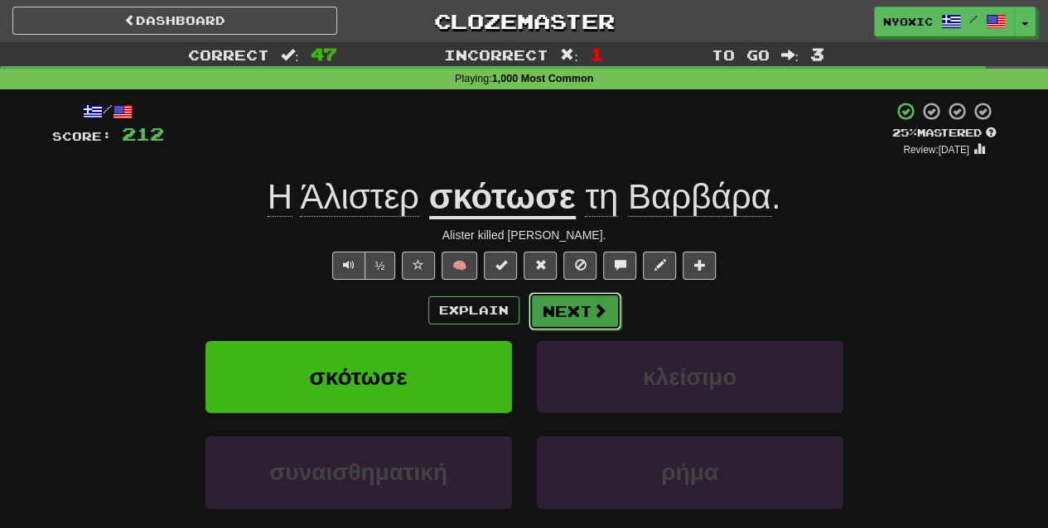
click at [609, 314] on button "Next" at bounding box center [574, 311] width 93 height 38
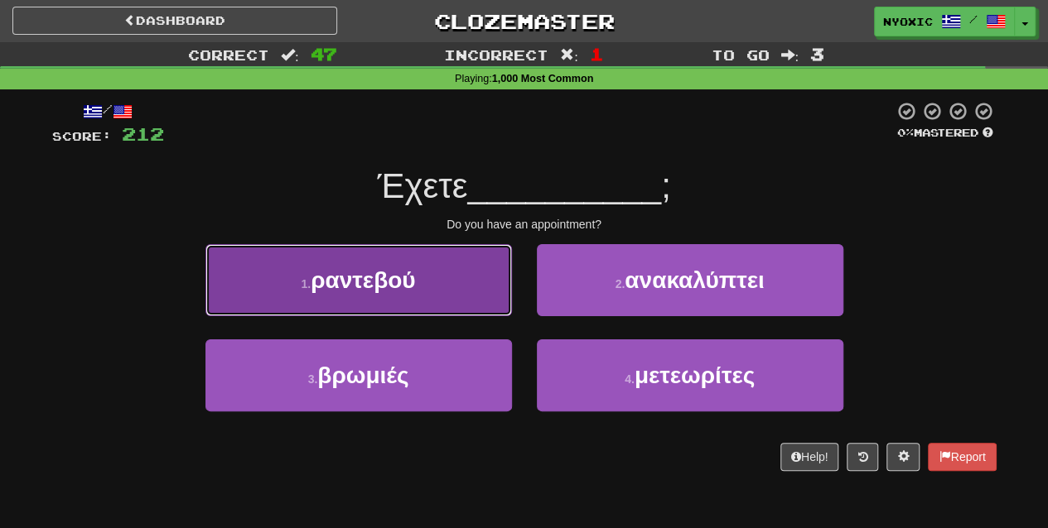
click at [467, 304] on button "1 . [GEOGRAPHIC_DATA]" at bounding box center [358, 280] width 306 height 72
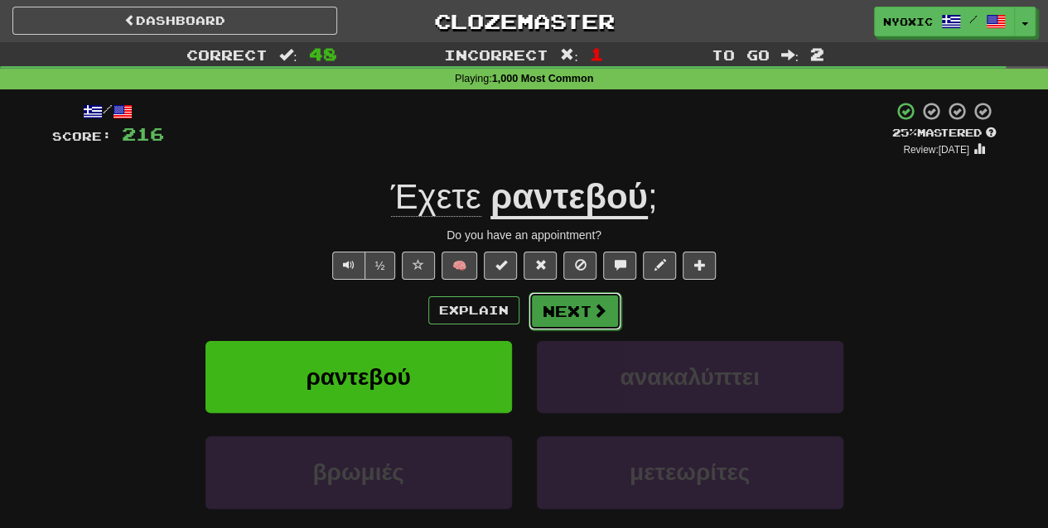
click at [583, 311] on button "Next" at bounding box center [574, 311] width 93 height 38
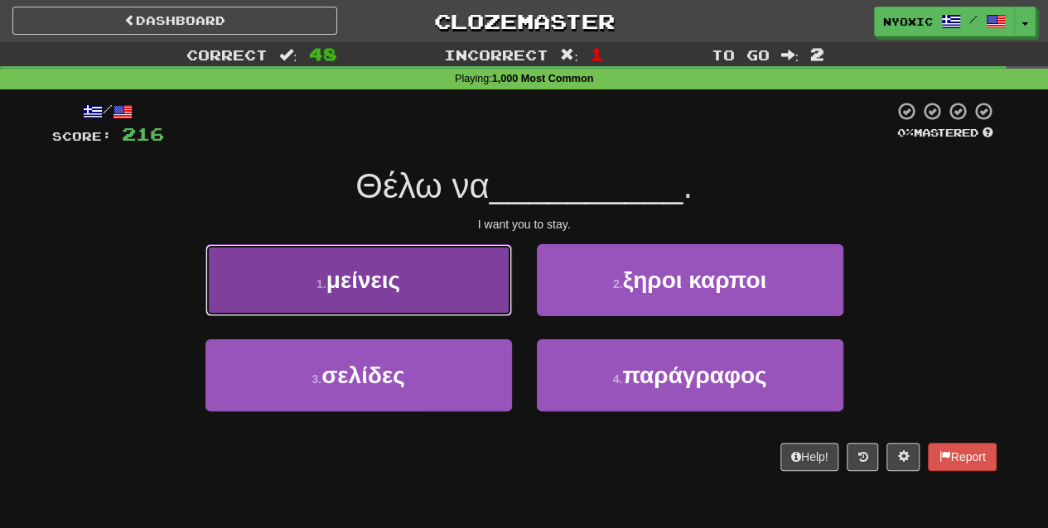
click at [477, 305] on button "1 . μείνεις" at bounding box center [358, 280] width 306 height 72
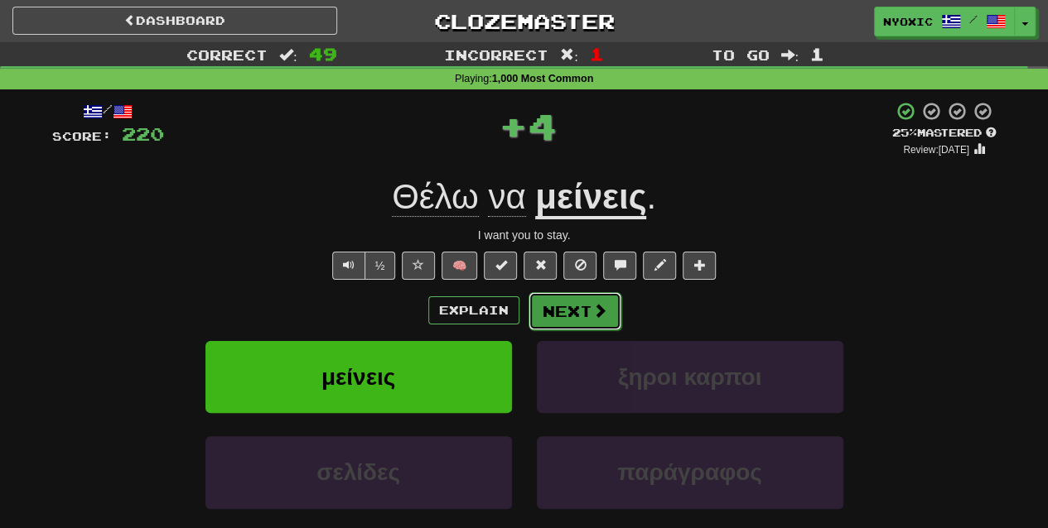
click at [577, 305] on button "Next" at bounding box center [574, 311] width 93 height 38
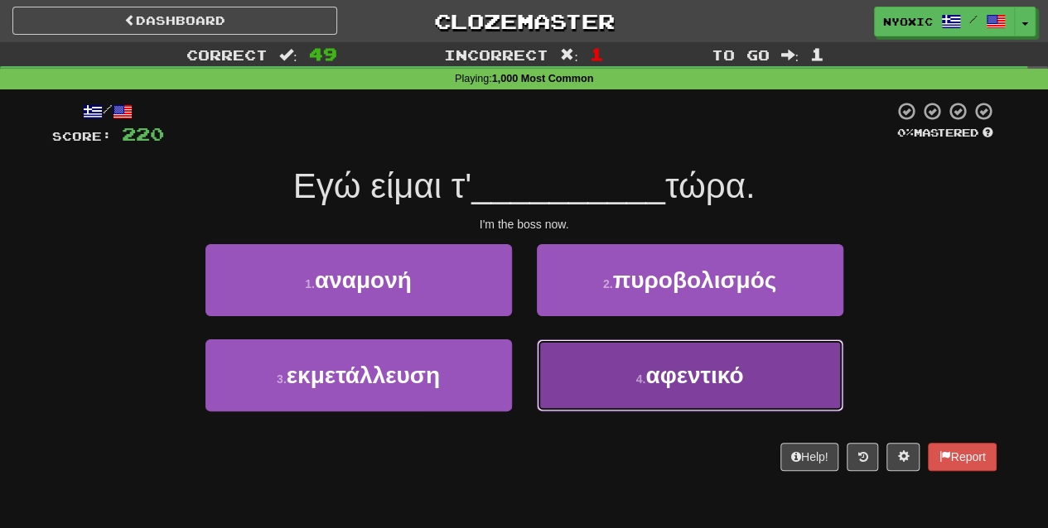
click at [574, 371] on button "4 . αφεντικό" at bounding box center [690, 376] width 306 height 72
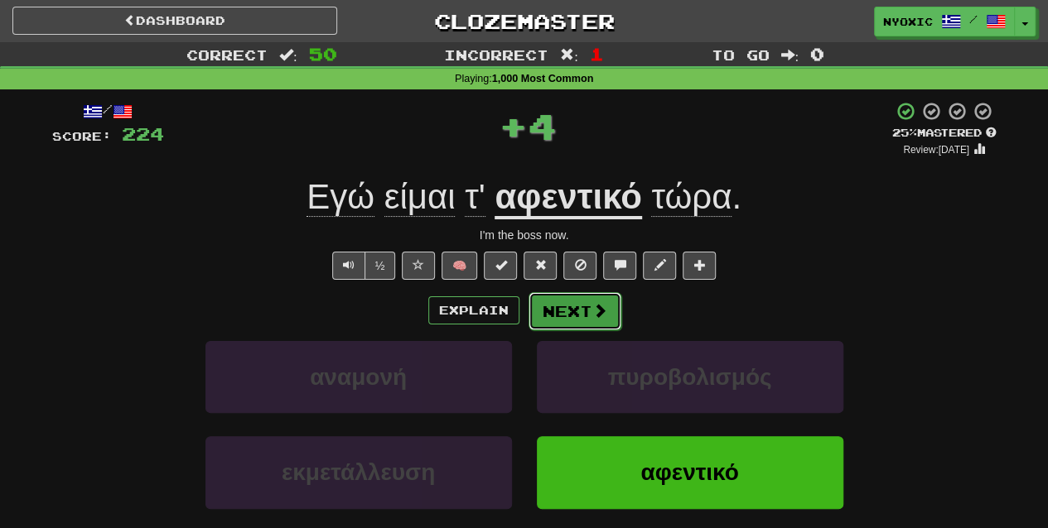
click at [572, 318] on button "Next" at bounding box center [574, 311] width 93 height 38
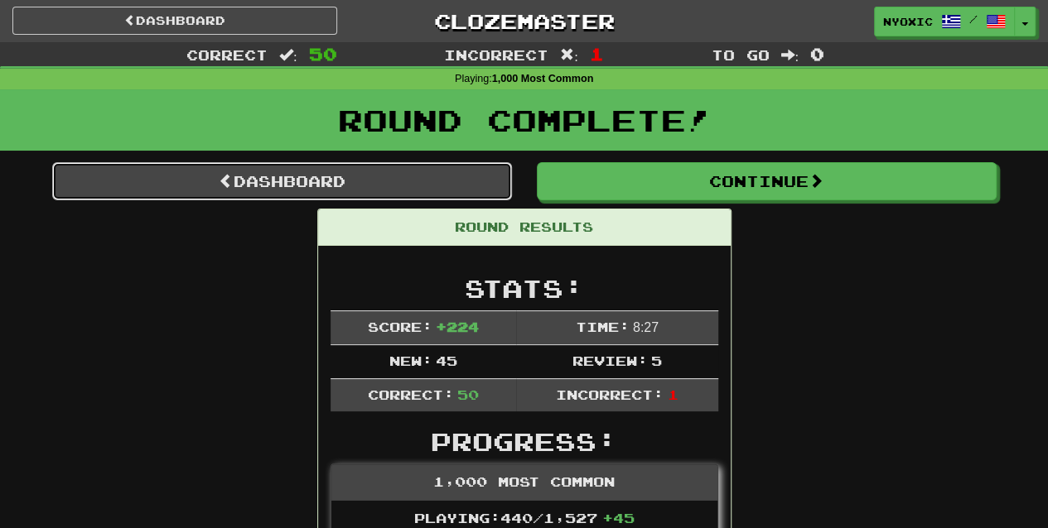
click at [454, 176] on link "Dashboard" at bounding box center [282, 181] width 460 height 38
